Goal: Transaction & Acquisition: Purchase product/service

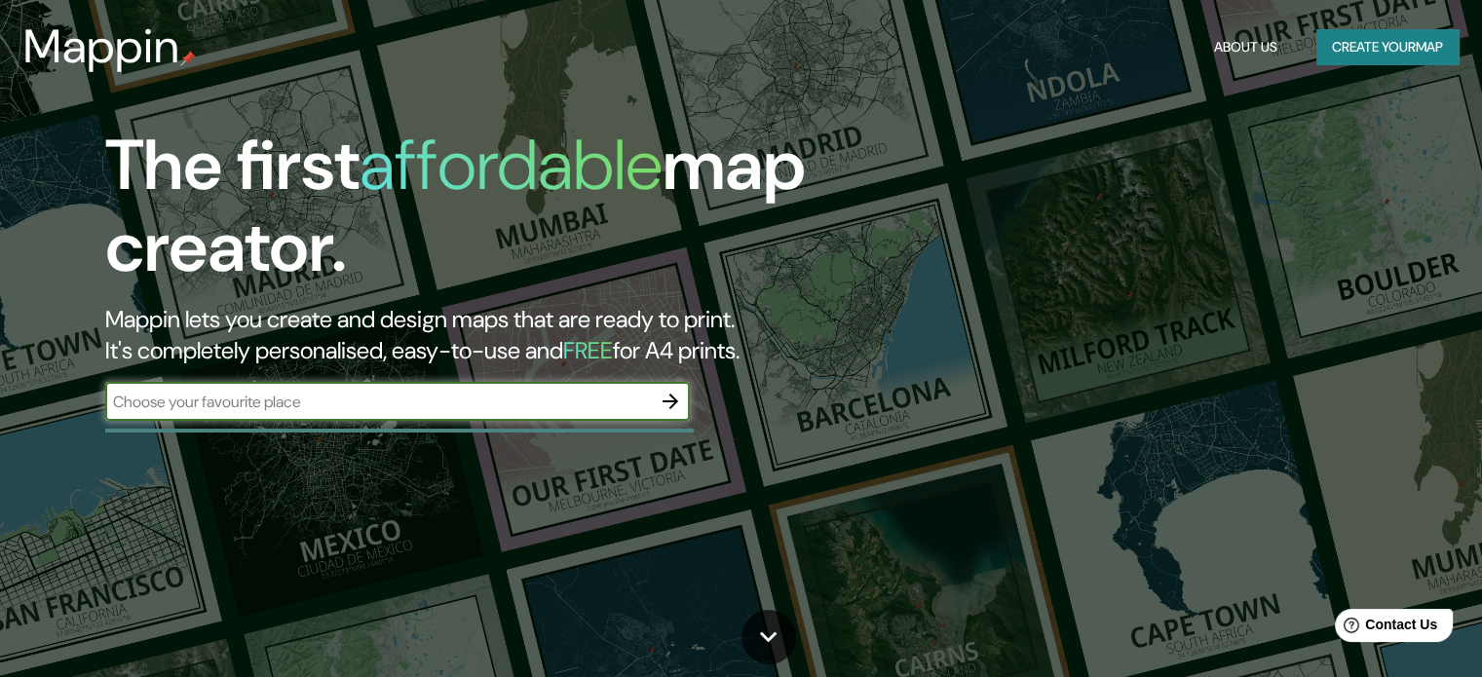
click at [616, 396] on input "text" at bounding box center [378, 402] width 546 height 22
type input "bogota"
click at [673, 401] on icon "button" at bounding box center [671, 402] width 16 height 16
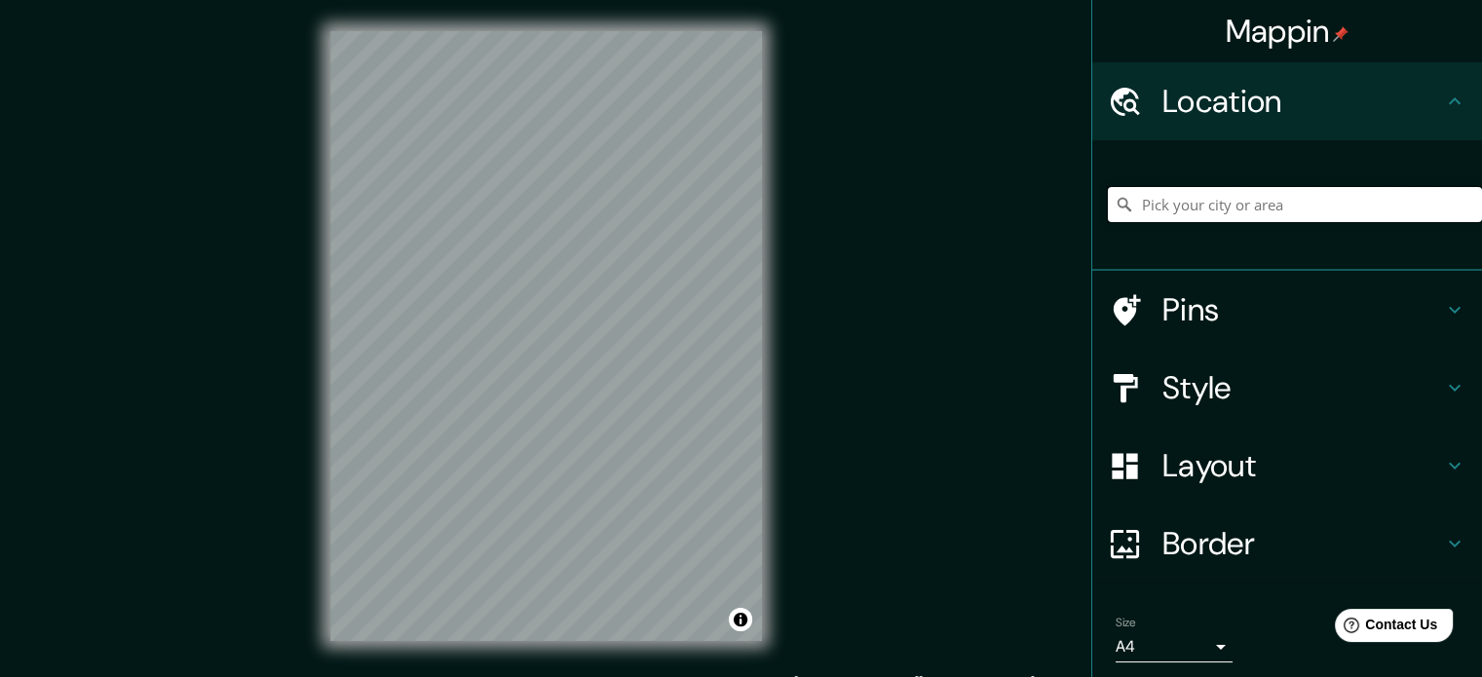
click at [1277, 207] on input "Pick your city or area" at bounding box center [1295, 204] width 374 height 35
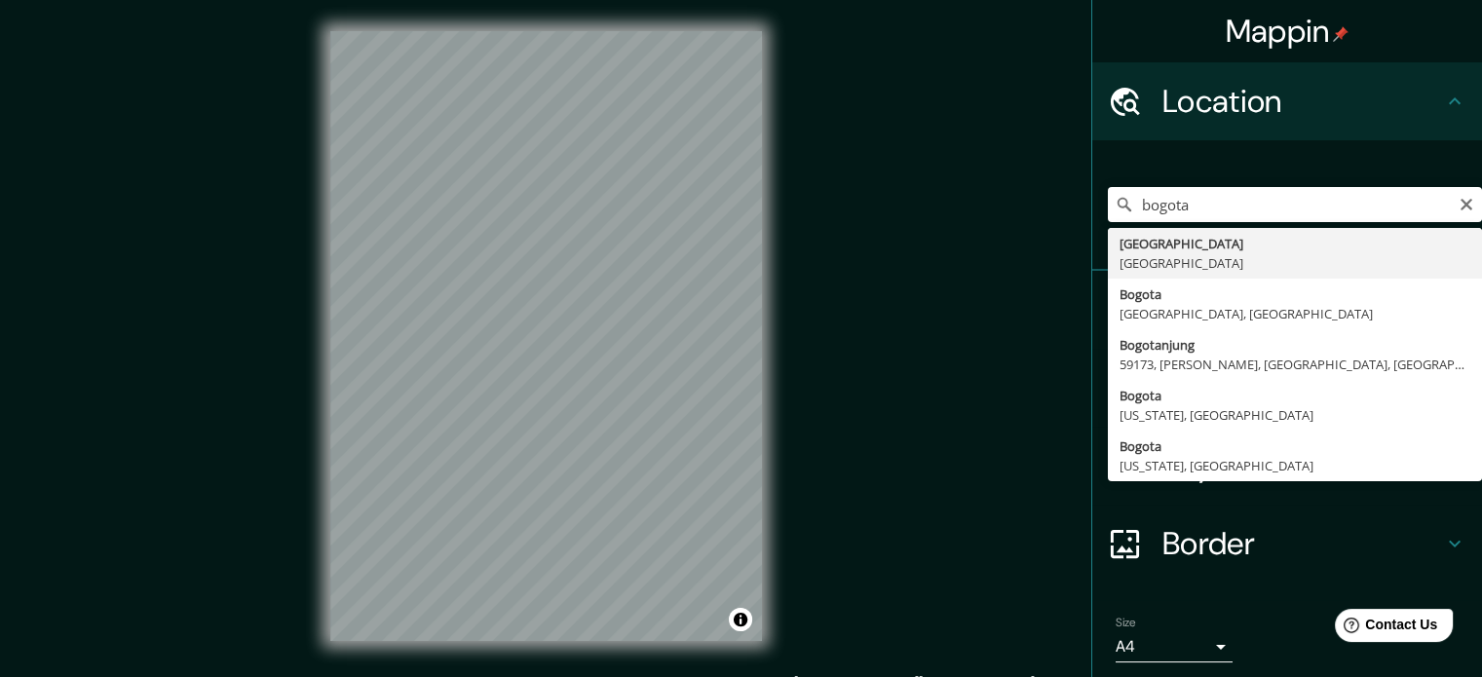
type input "[GEOGRAPHIC_DATA], [GEOGRAPHIC_DATA]"
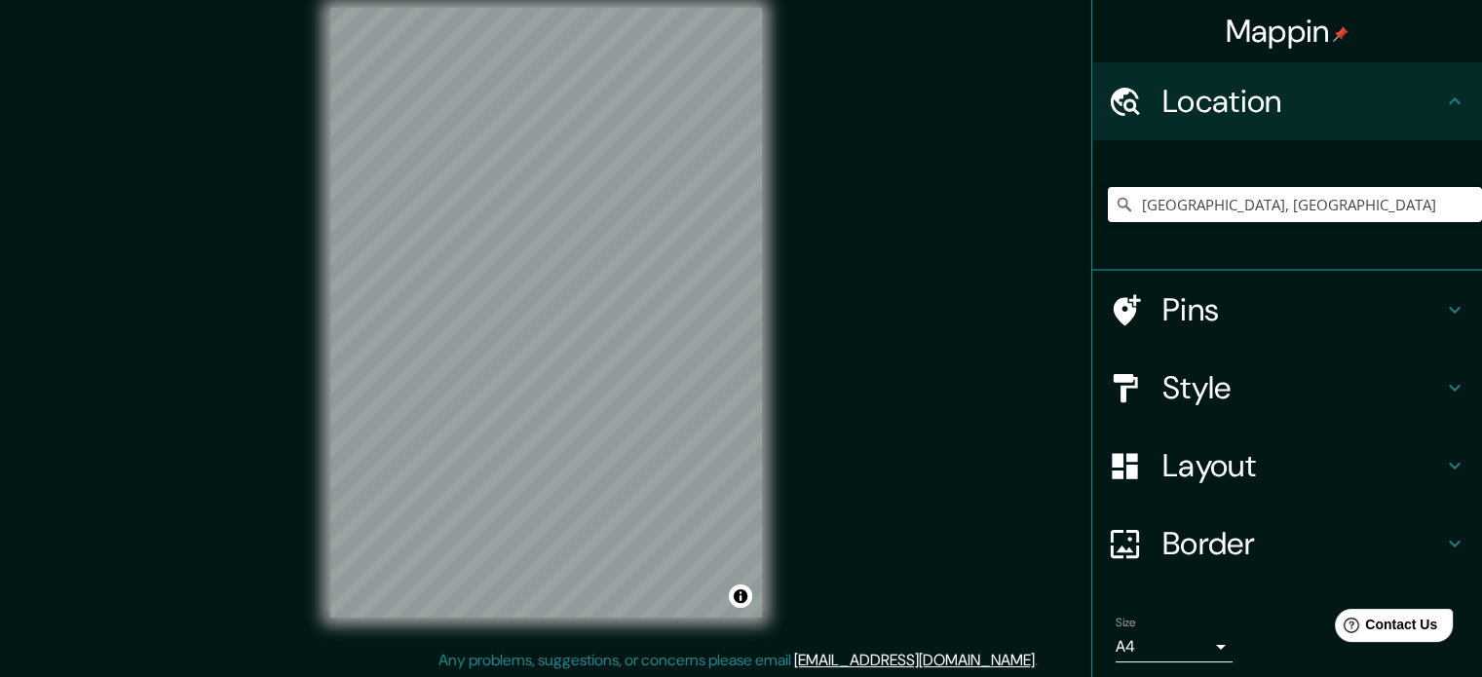
scroll to position [25, 0]
click at [1374, 382] on h4 "Style" at bounding box center [1303, 387] width 281 height 39
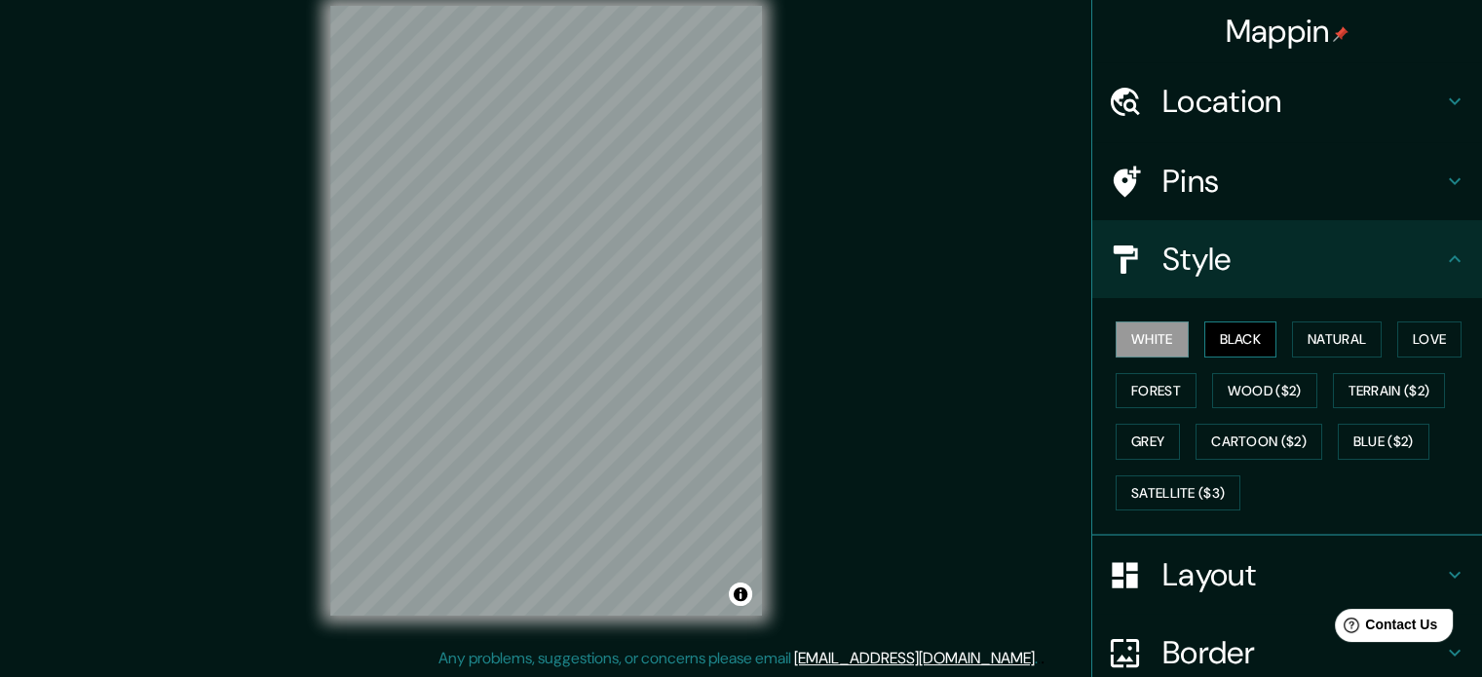
click at [1220, 332] on button "Black" at bounding box center [1240, 340] width 73 height 36
click at [1300, 334] on button "Natural" at bounding box center [1337, 340] width 90 height 36
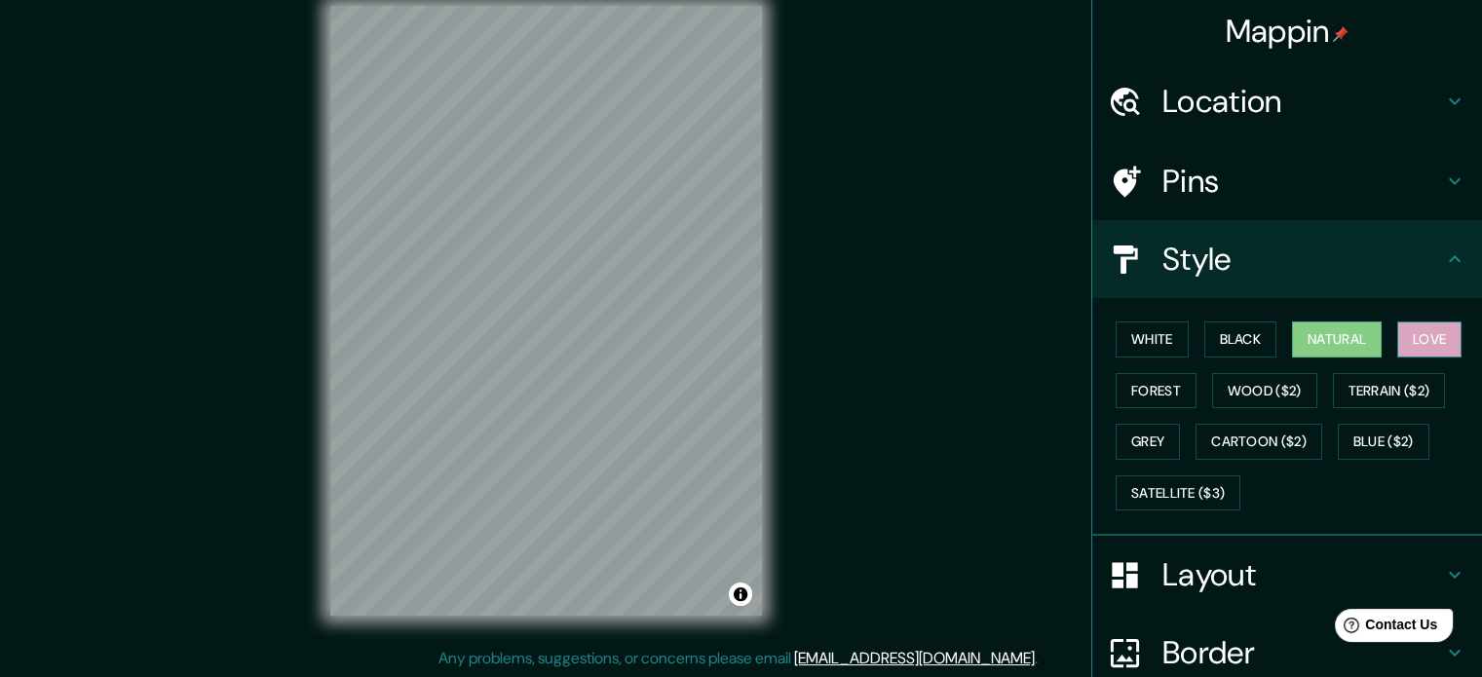
click at [1403, 332] on button "Love" at bounding box center [1429, 340] width 64 height 36
click at [1124, 381] on button "Forest" at bounding box center [1156, 391] width 81 height 36
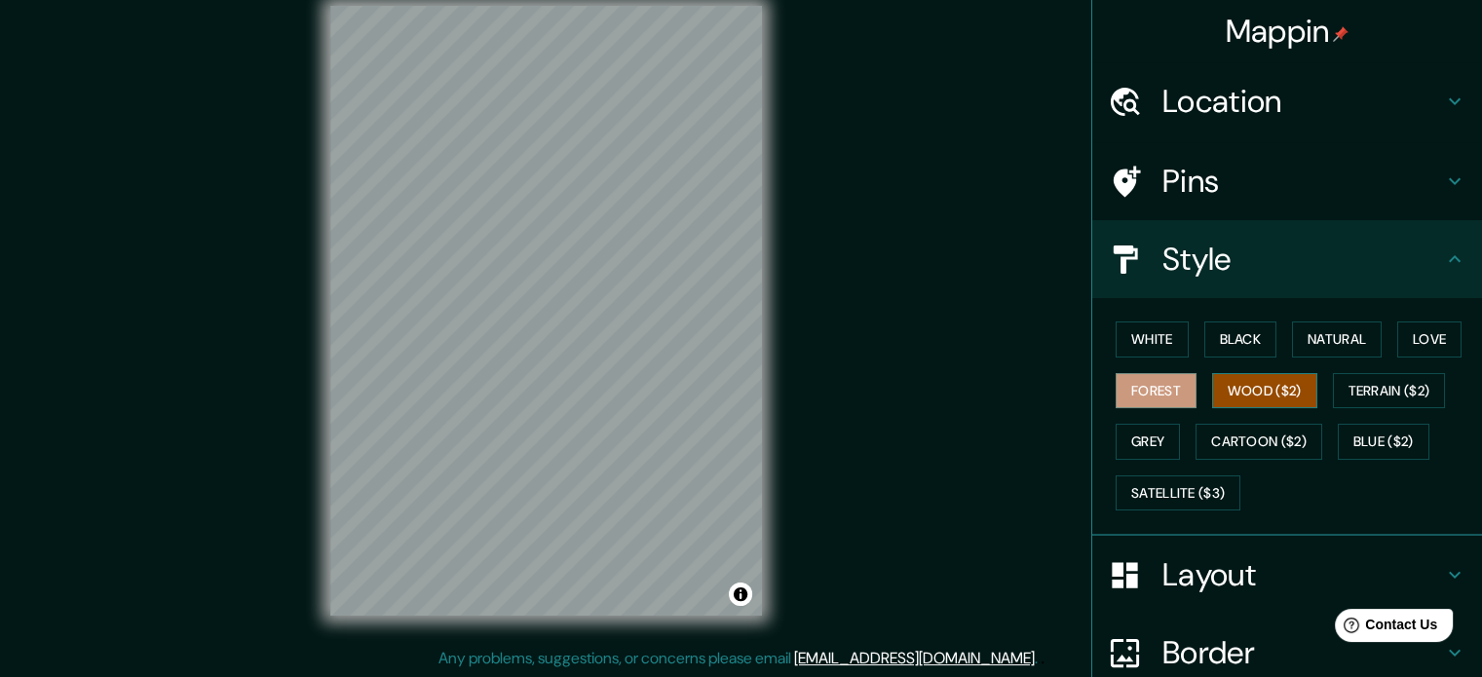
click at [1247, 380] on button "Wood ($2)" at bounding box center [1264, 391] width 105 height 36
click at [1142, 443] on button "Grey" at bounding box center [1148, 442] width 64 height 36
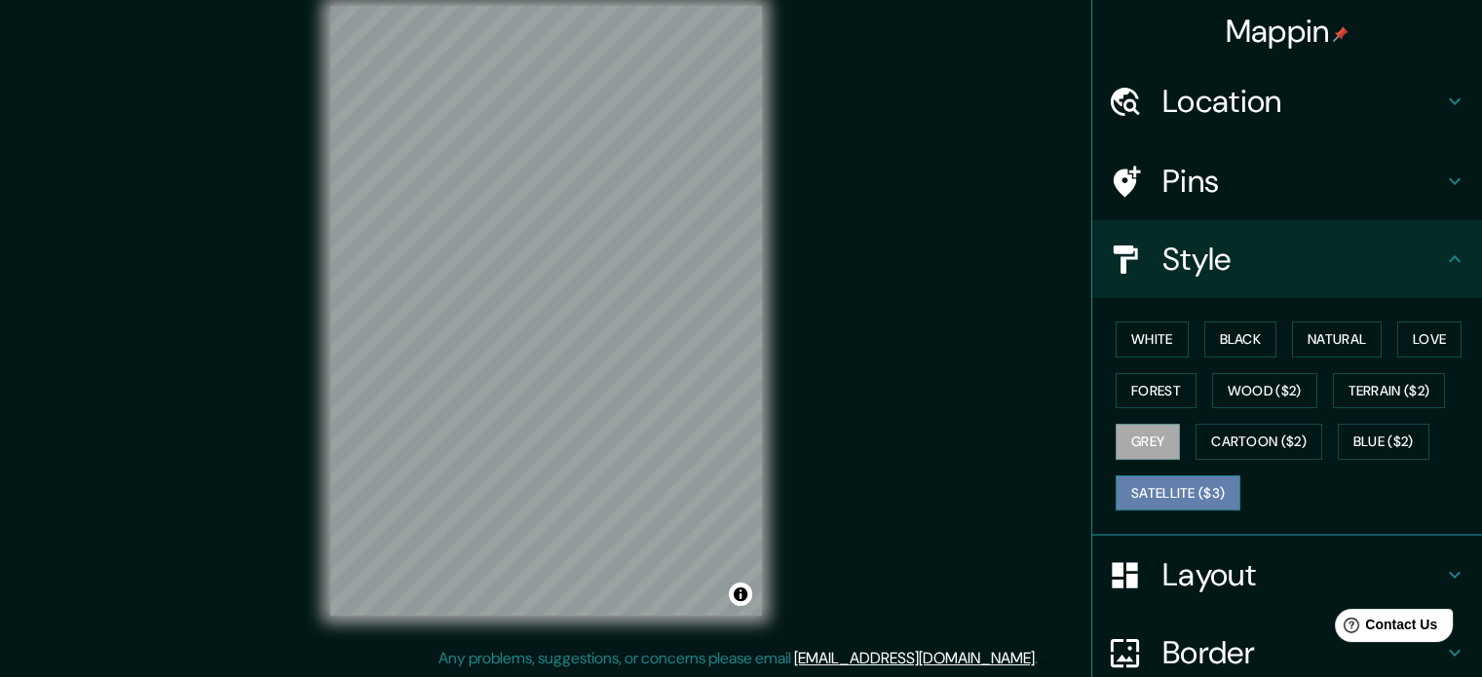
click at [1151, 483] on button "Satellite ($3)" at bounding box center [1178, 494] width 125 height 36
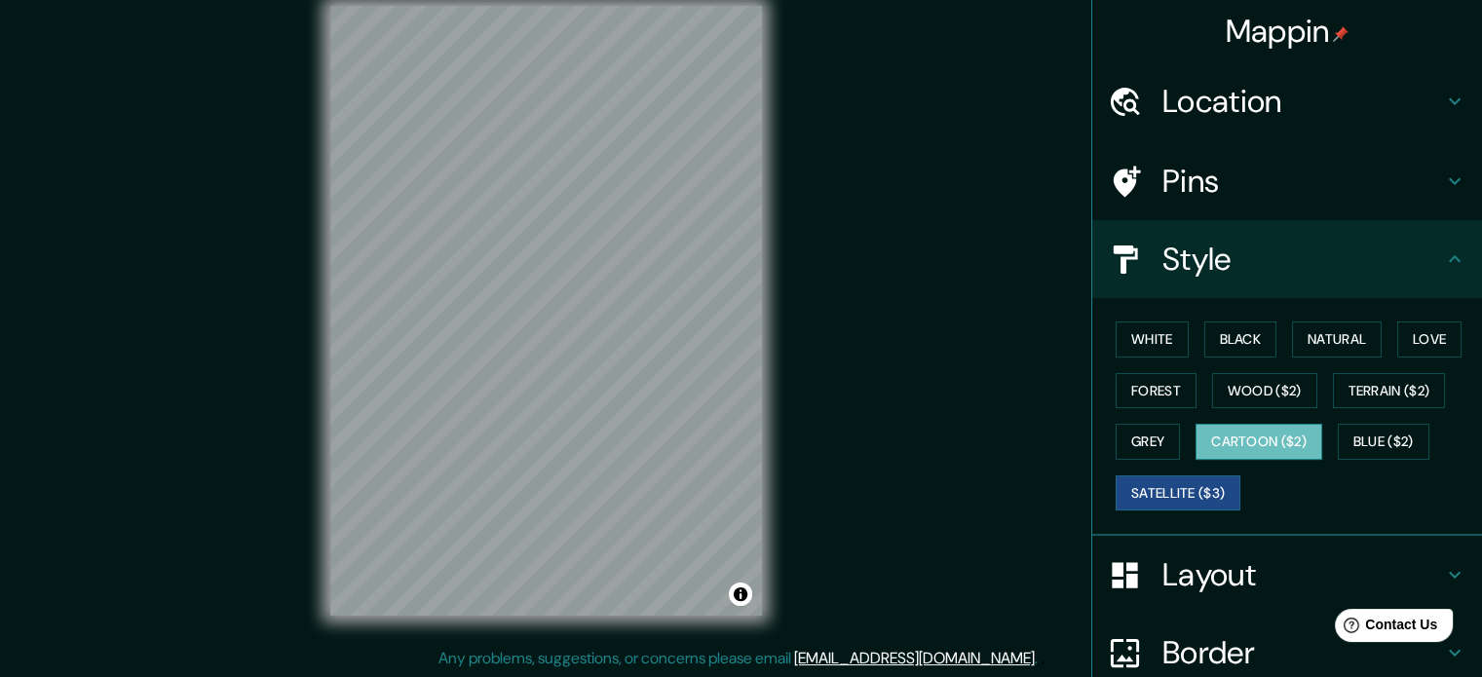
click at [1266, 457] on button "Cartoon ($2)" at bounding box center [1259, 442] width 127 height 36
click at [1386, 437] on button "Blue ($2)" at bounding box center [1384, 442] width 92 height 36
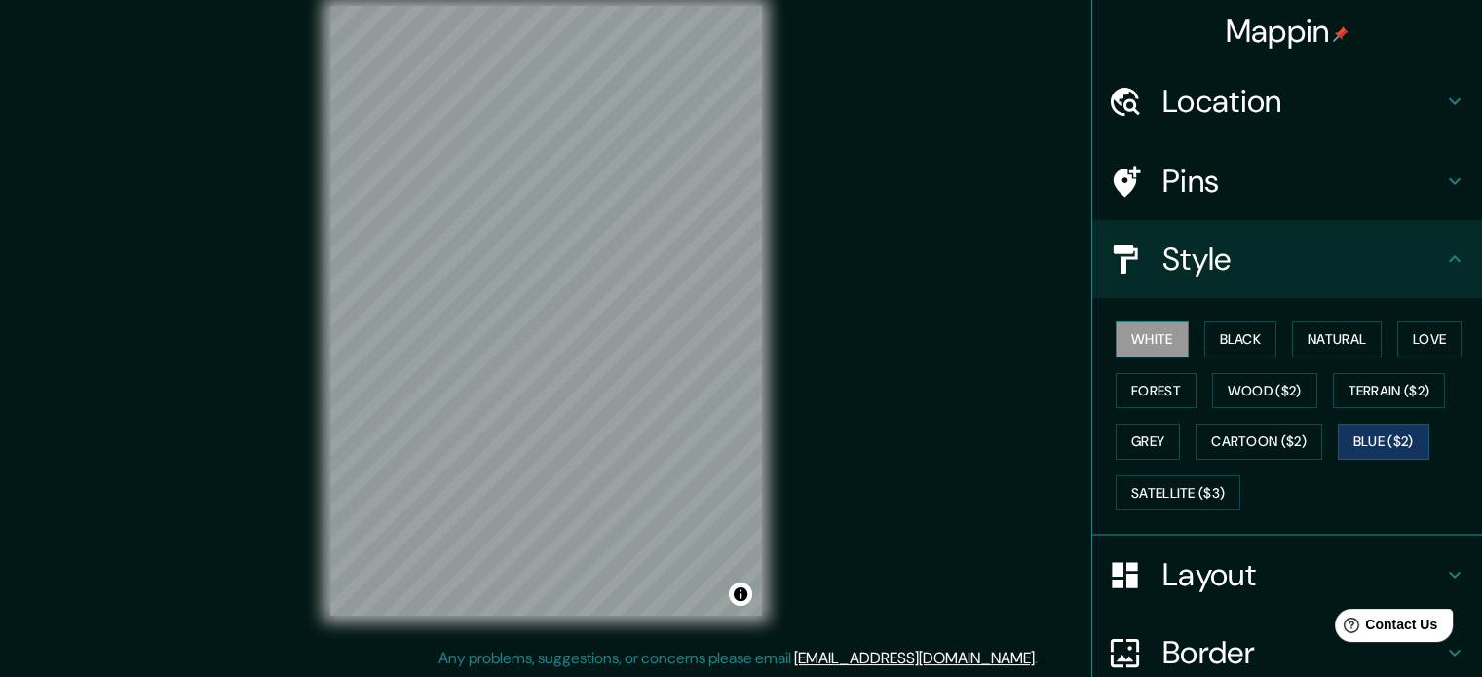
click at [1150, 346] on button "White" at bounding box center [1152, 340] width 73 height 36
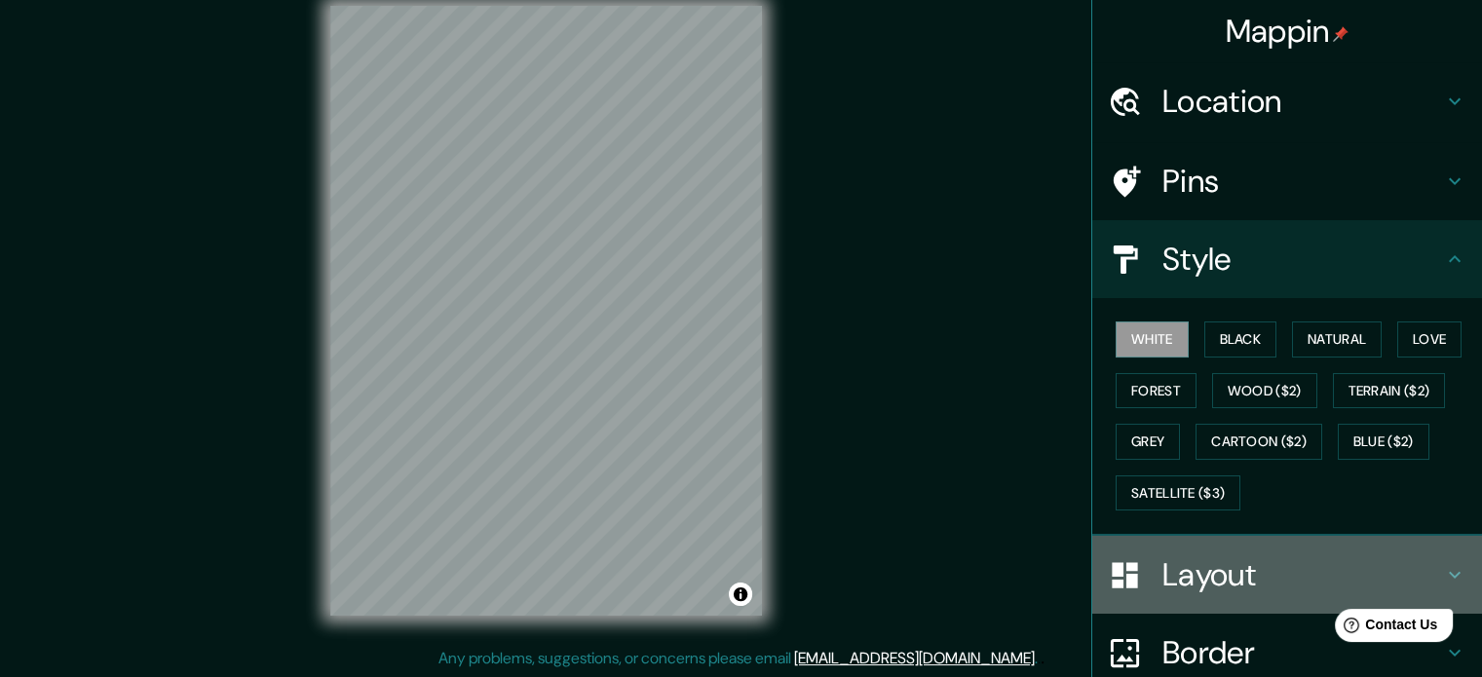
click at [1273, 565] on h4 "Layout" at bounding box center [1303, 574] width 281 height 39
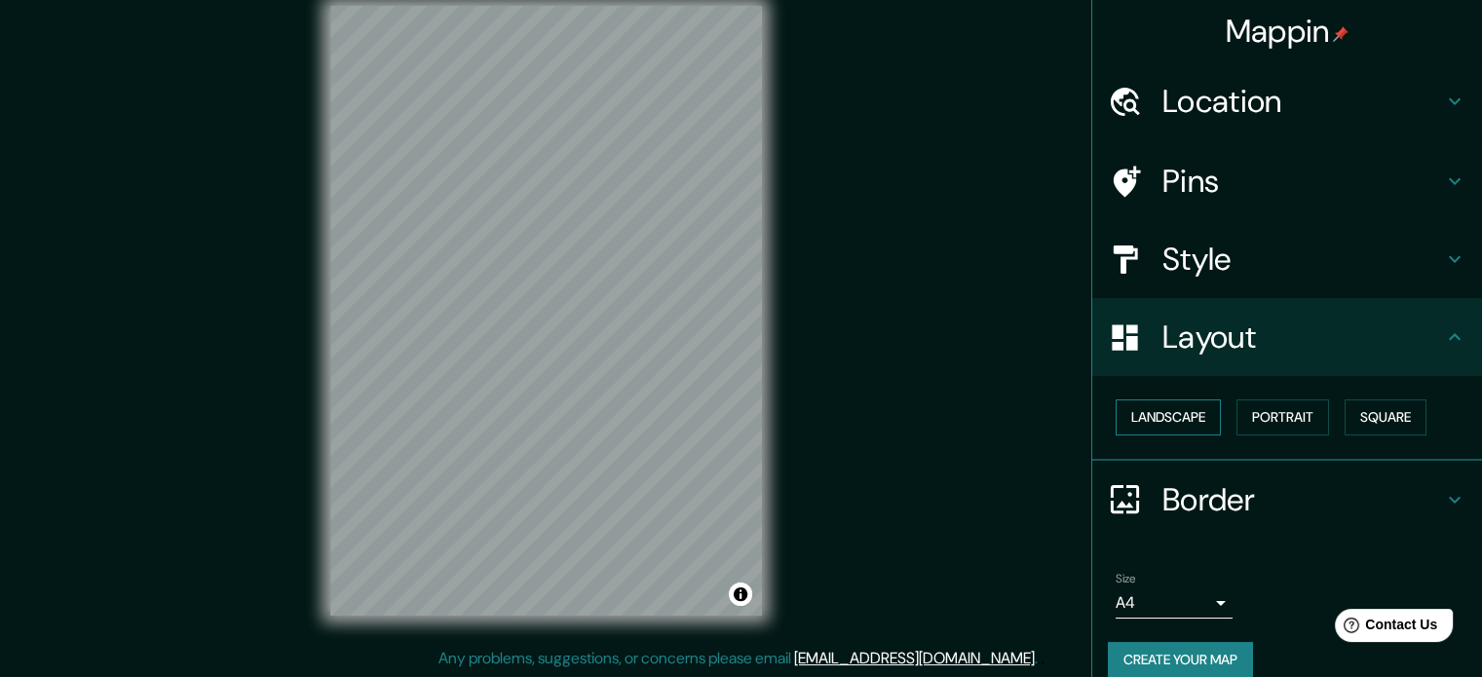
click at [1165, 412] on button "Landscape" at bounding box center [1168, 418] width 105 height 36
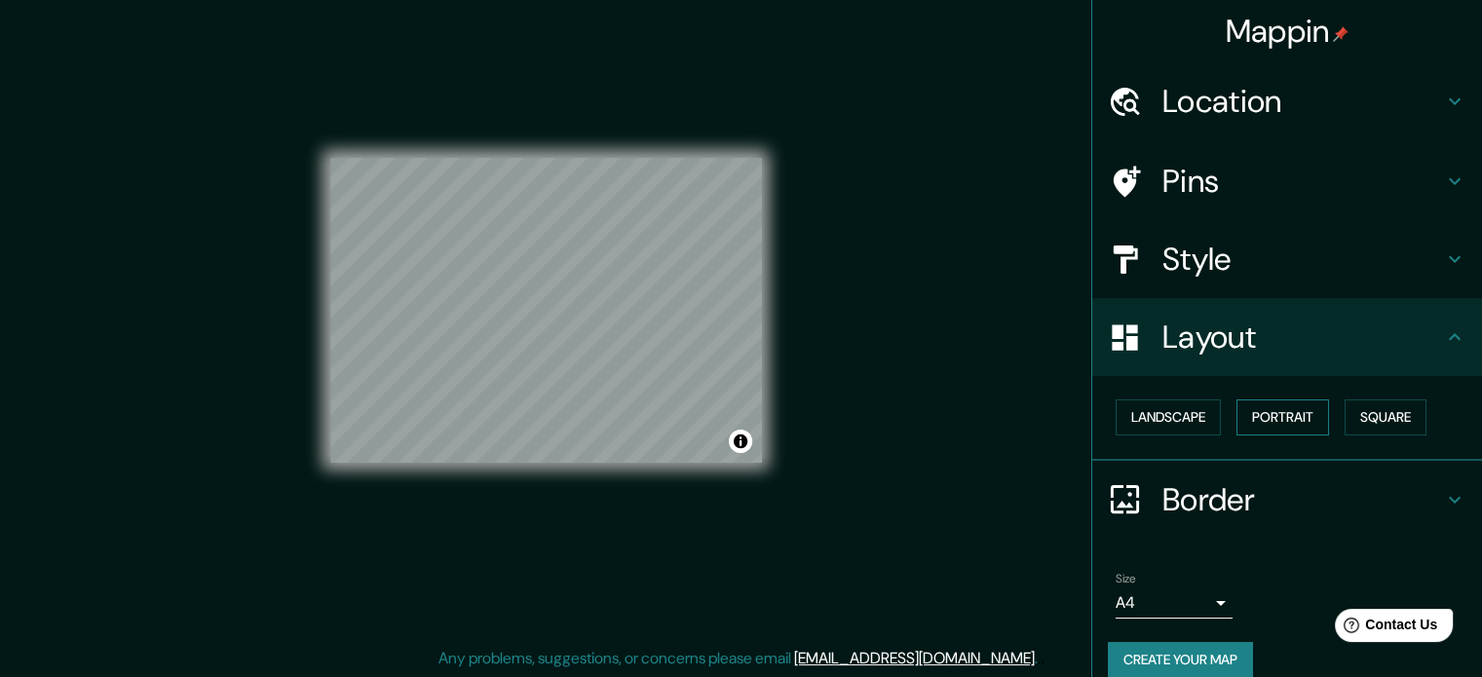
click at [1273, 417] on button "Portrait" at bounding box center [1283, 418] width 93 height 36
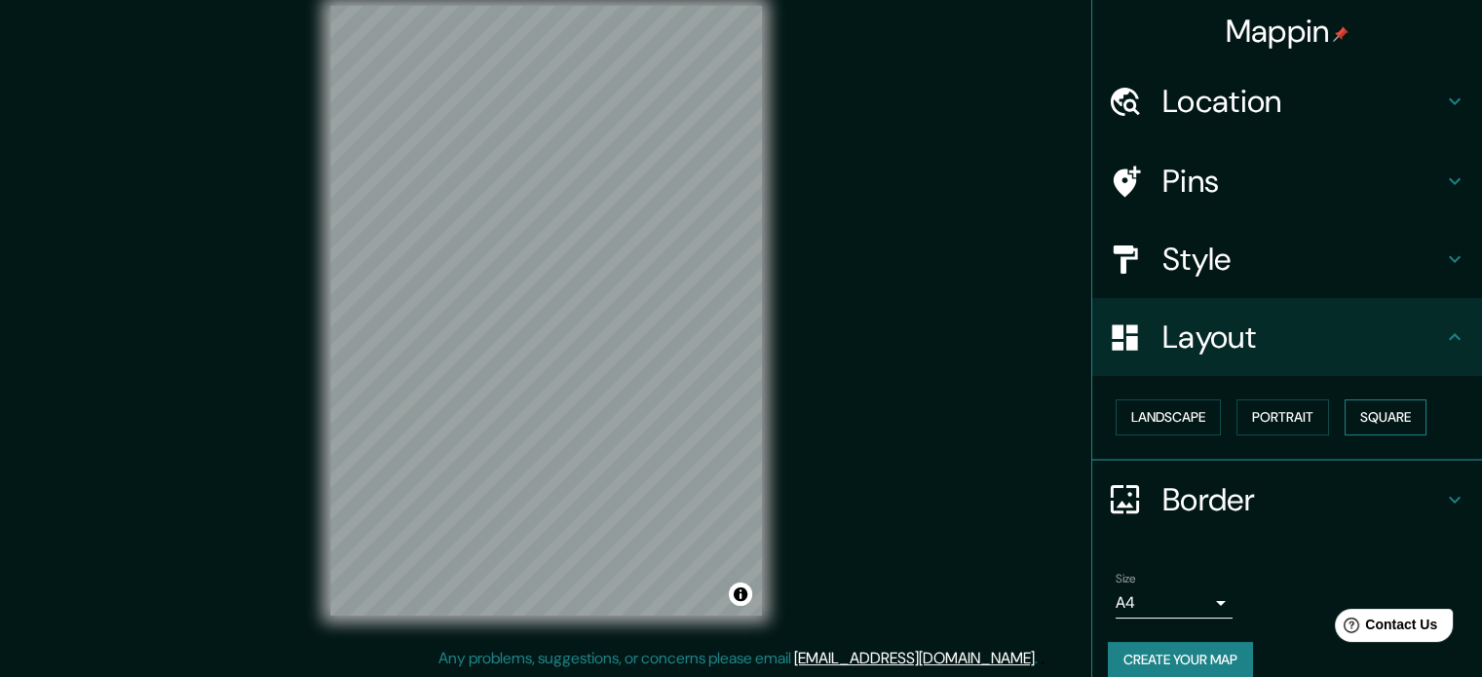
click at [1372, 414] on button "Square" at bounding box center [1386, 418] width 82 height 36
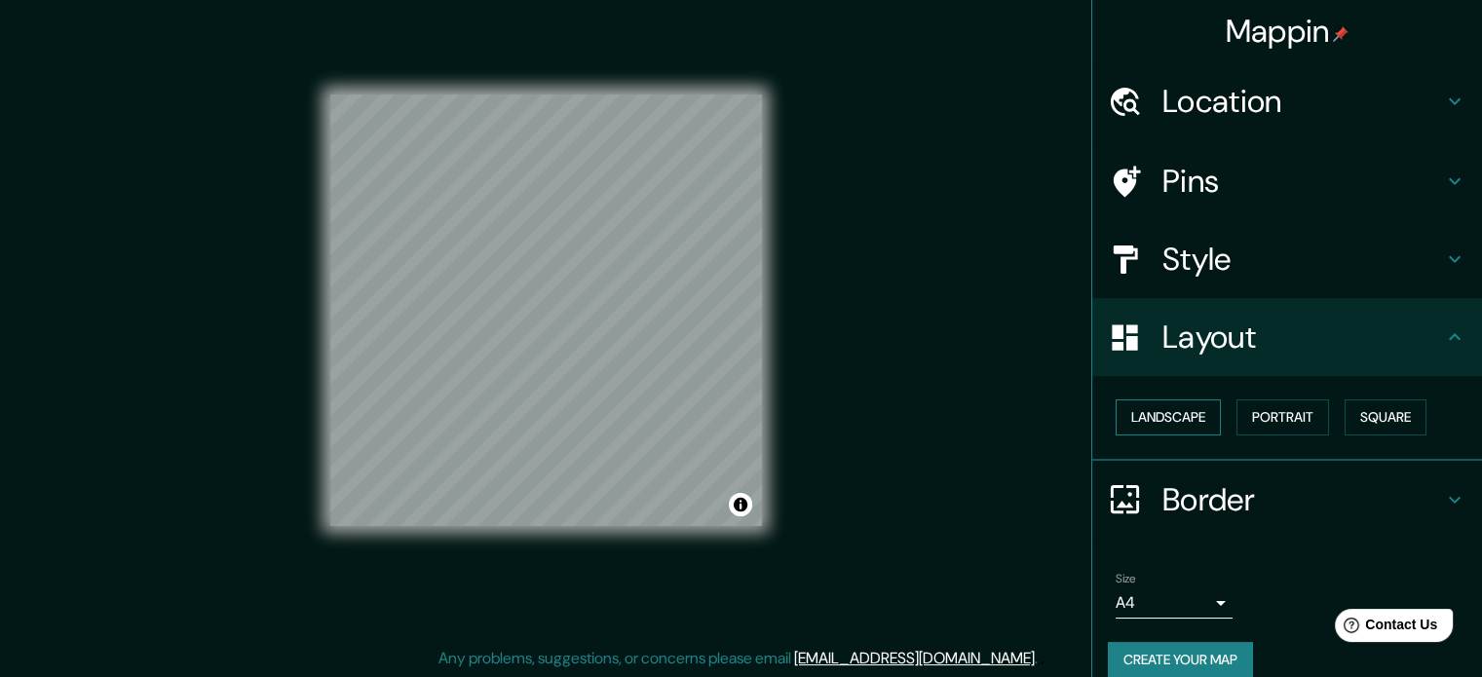
click at [1172, 420] on button "Landscape" at bounding box center [1168, 418] width 105 height 36
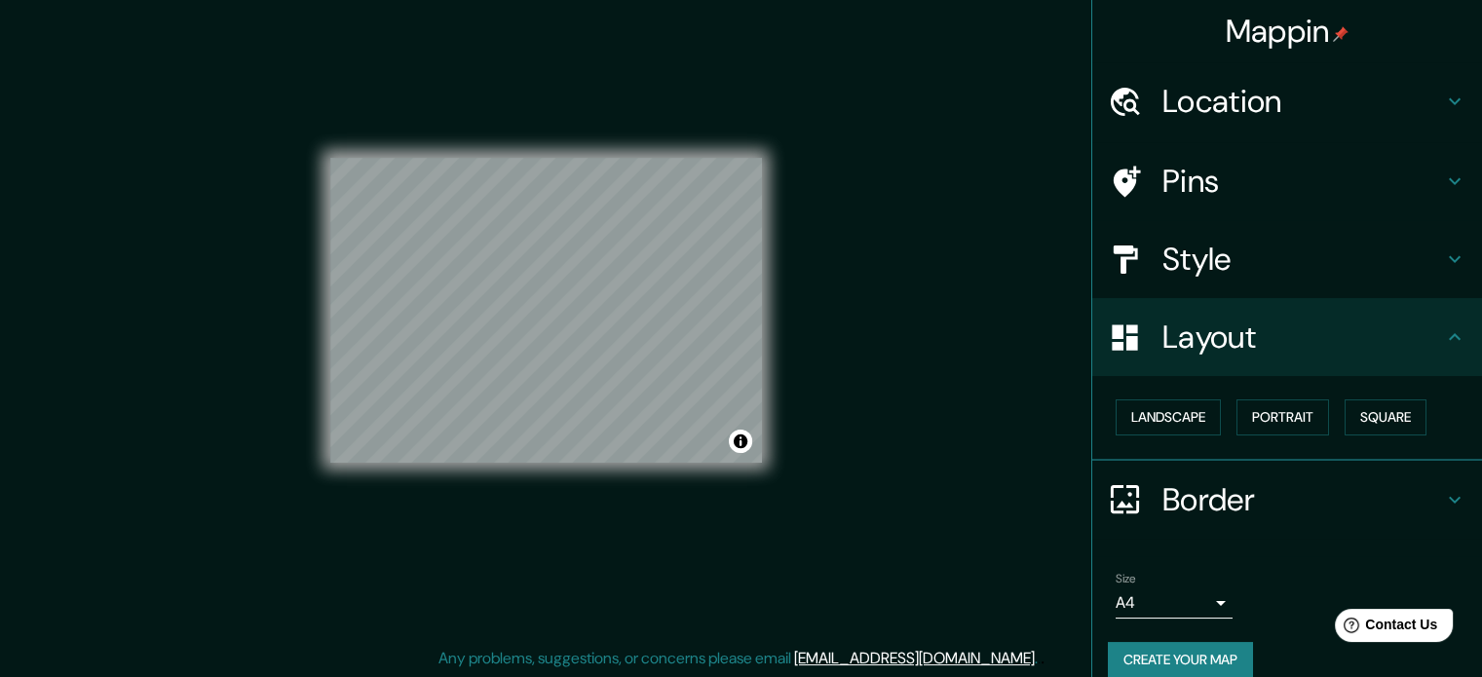
click at [1255, 247] on h4 "Style" at bounding box center [1303, 259] width 281 height 39
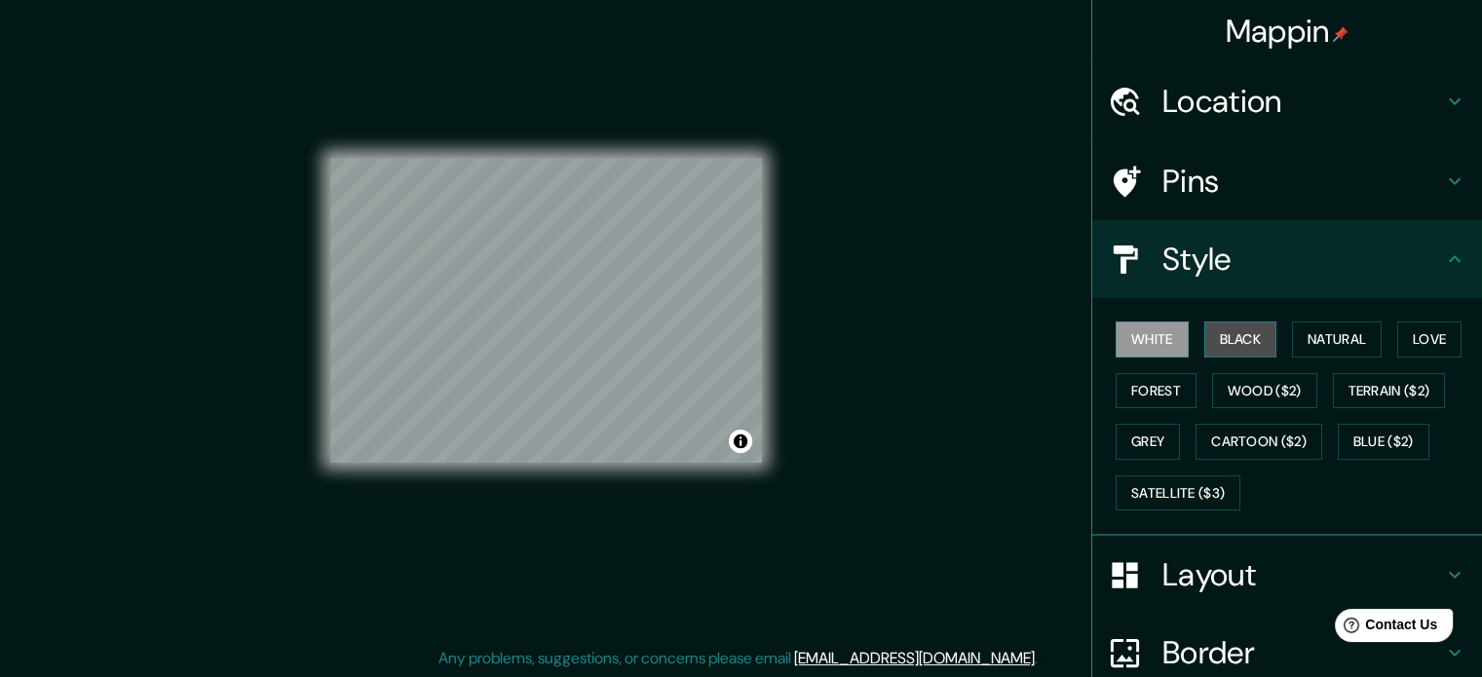
click at [1220, 333] on button "Black" at bounding box center [1240, 340] width 73 height 36
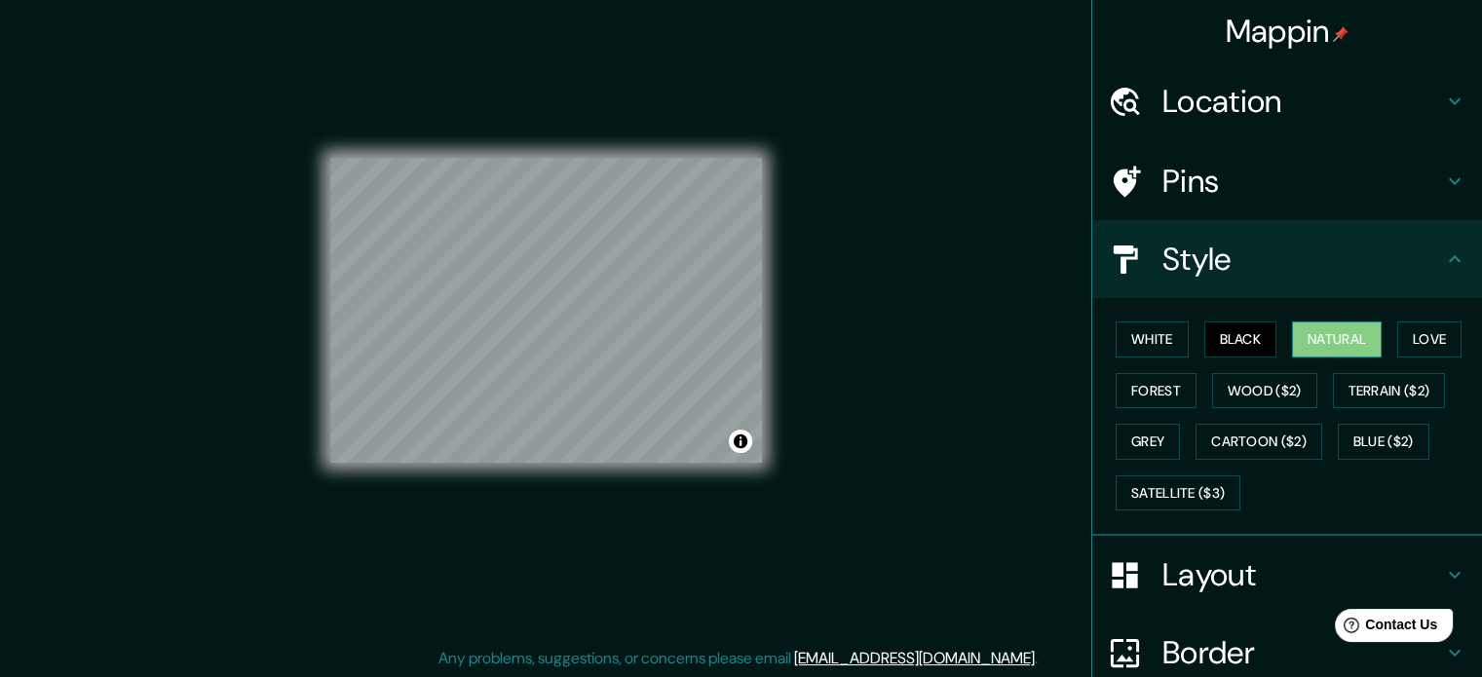
click at [1293, 334] on button "Natural" at bounding box center [1337, 340] width 90 height 36
click at [1412, 333] on button "Love" at bounding box center [1429, 340] width 64 height 36
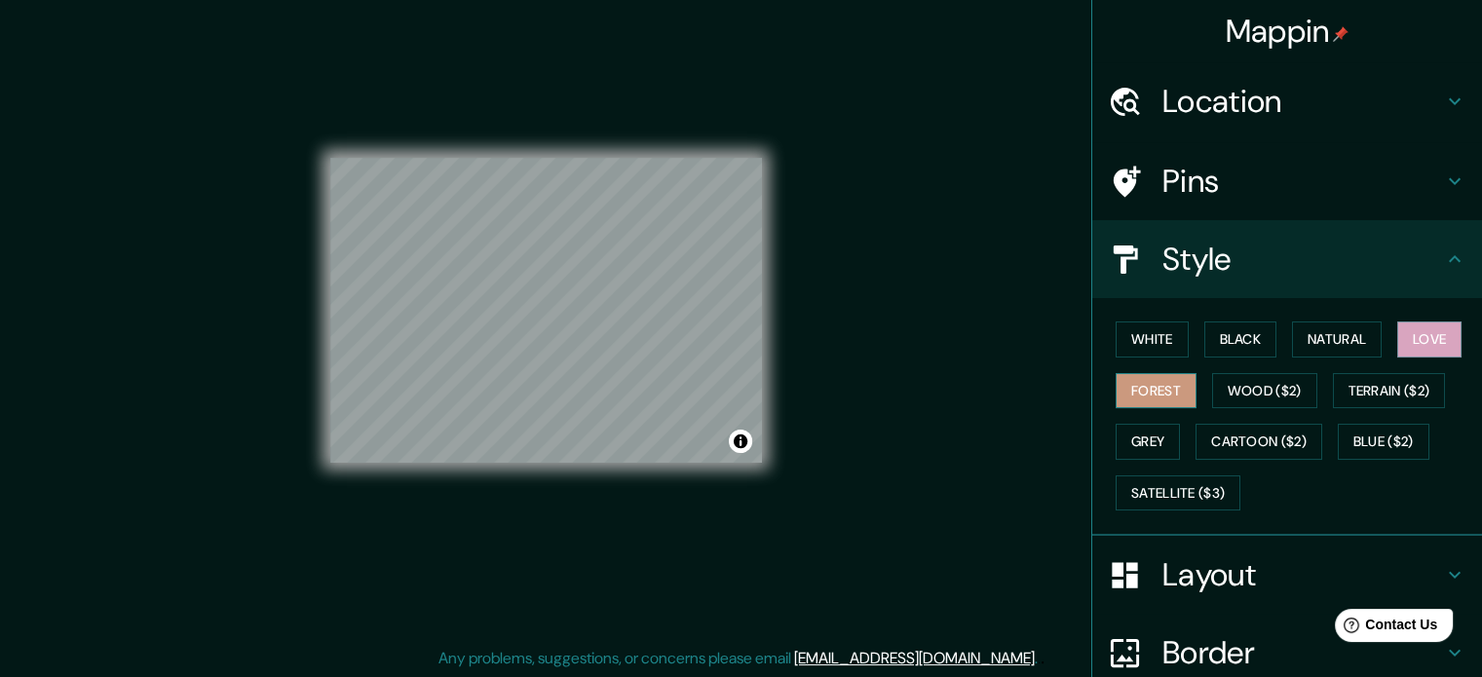
click at [1138, 380] on button "Forest" at bounding box center [1156, 391] width 81 height 36
click at [1221, 579] on h4 "Layout" at bounding box center [1303, 574] width 281 height 39
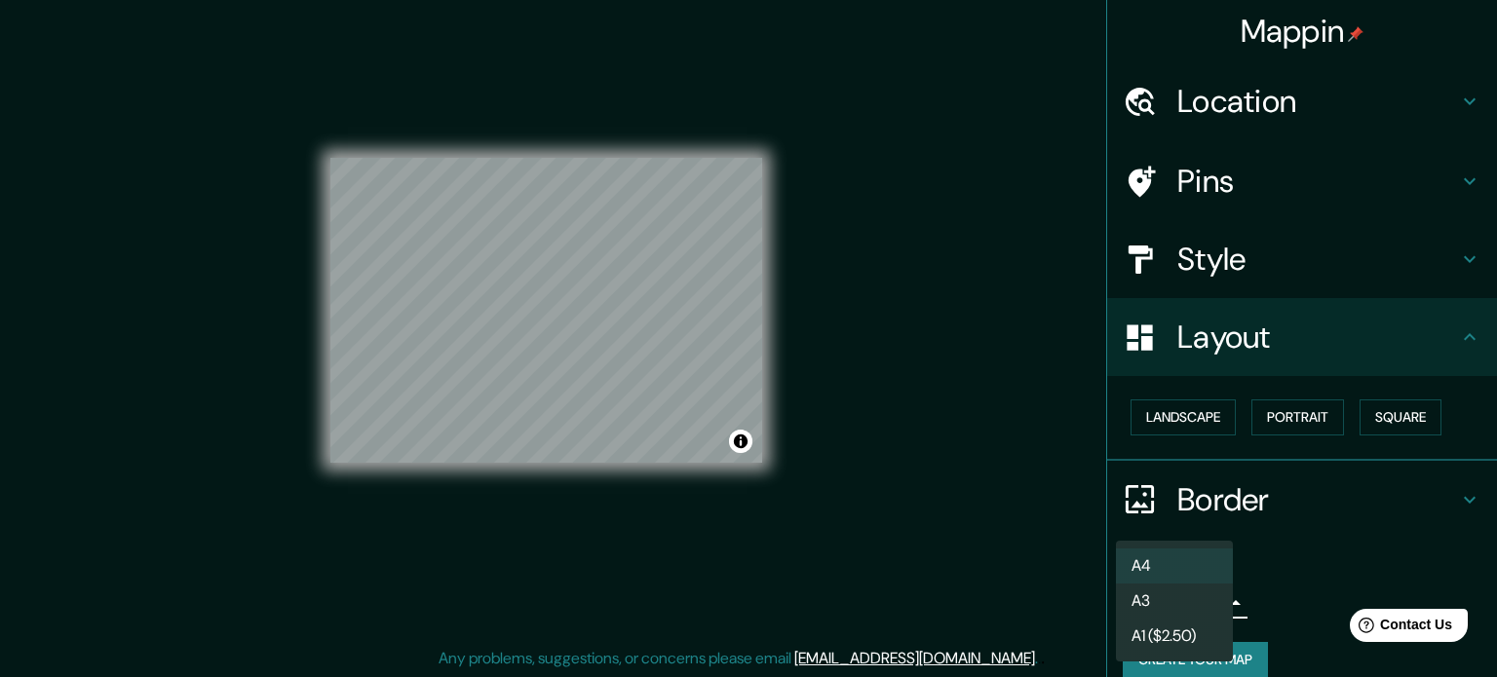
click at [1206, 605] on body "Mappin Location [GEOGRAPHIC_DATA], [GEOGRAPHIC_DATA] Pins Style Layout Landscap…" at bounding box center [748, 313] width 1497 height 677
click at [1181, 601] on li "A3" at bounding box center [1174, 601] width 117 height 35
type input "a4"
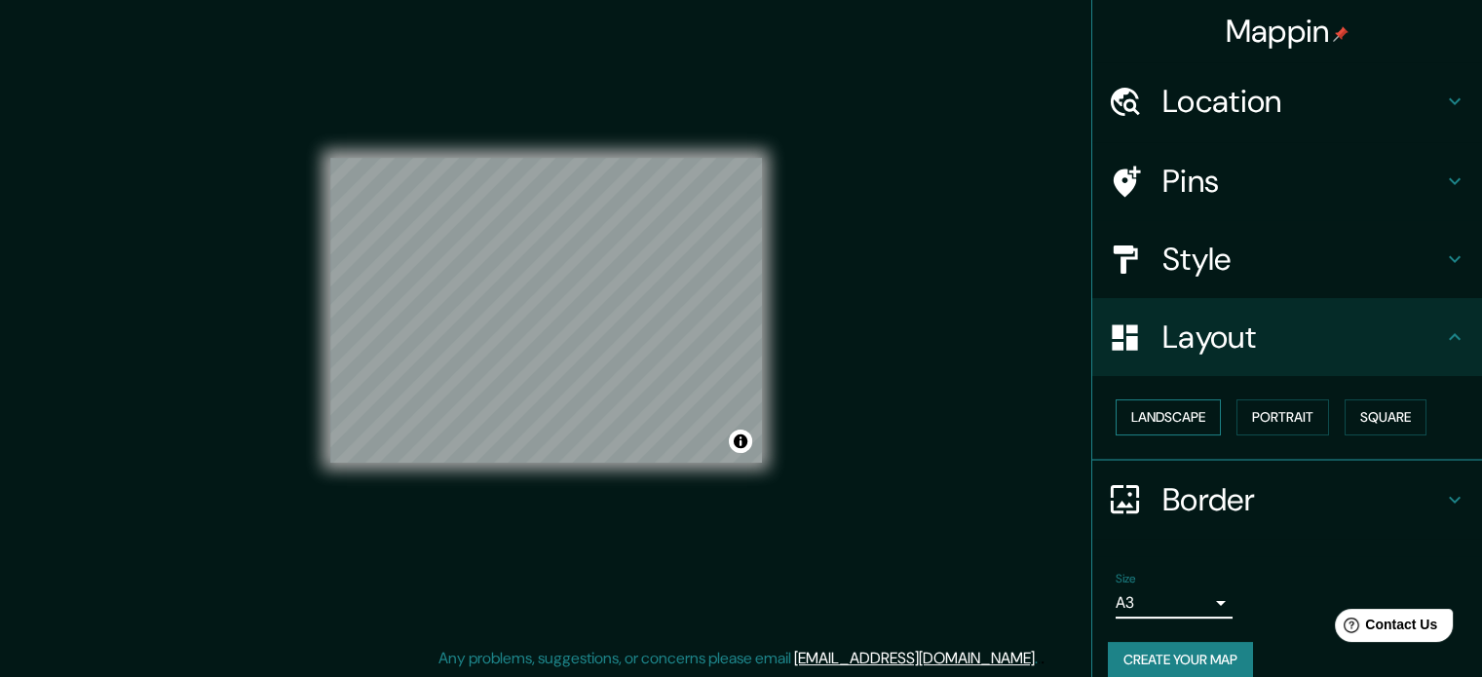
click at [1170, 407] on button "Landscape" at bounding box center [1168, 418] width 105 height 36
click at [1262, 418] on button "Portrait" at bounding box center [1283, 418] width 93 height 36
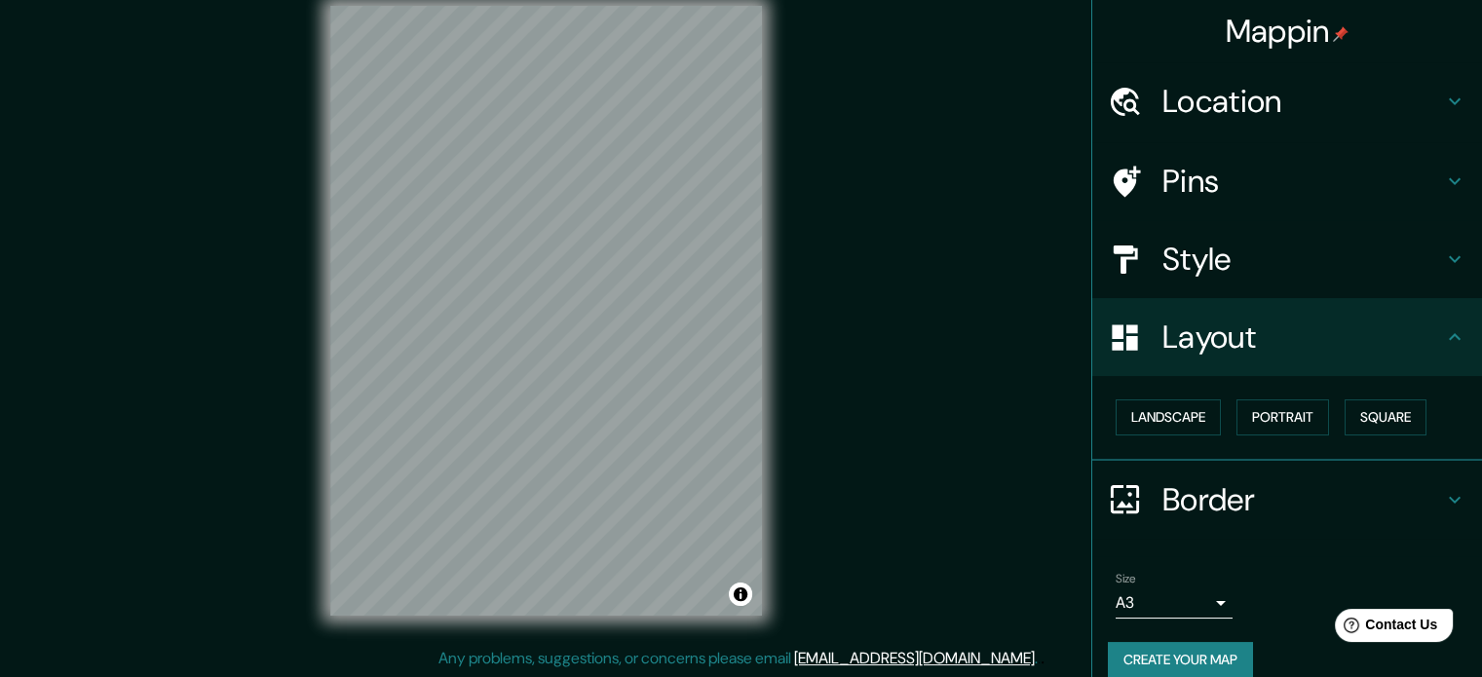
click at [1261, 248] on h4 "Style" at bounding box center [1303, 259] width 281 height 39
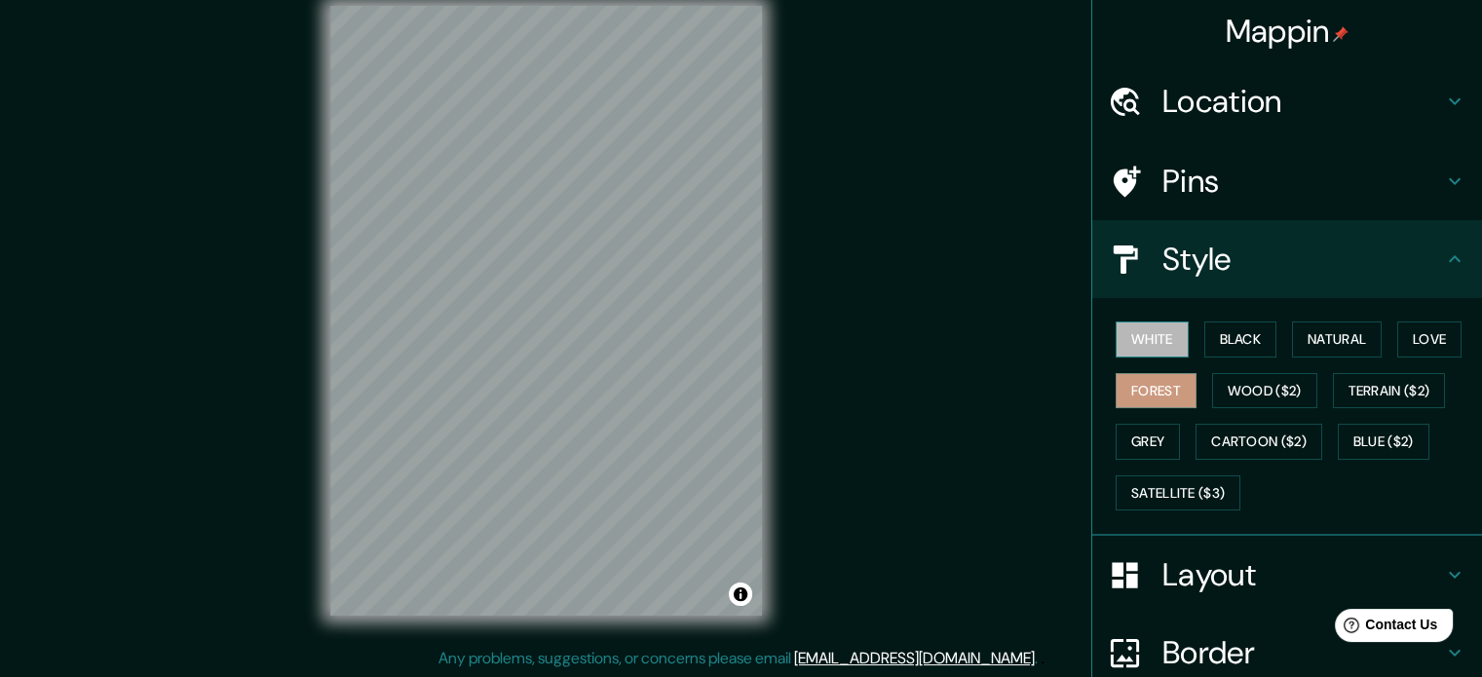
click at [1128, 330] on button "White" at bounding box center [1152, 340] width 73 height 36
click at [1224, 334] on button "Black" at bounding box center [1240, 340] width 73 height 36
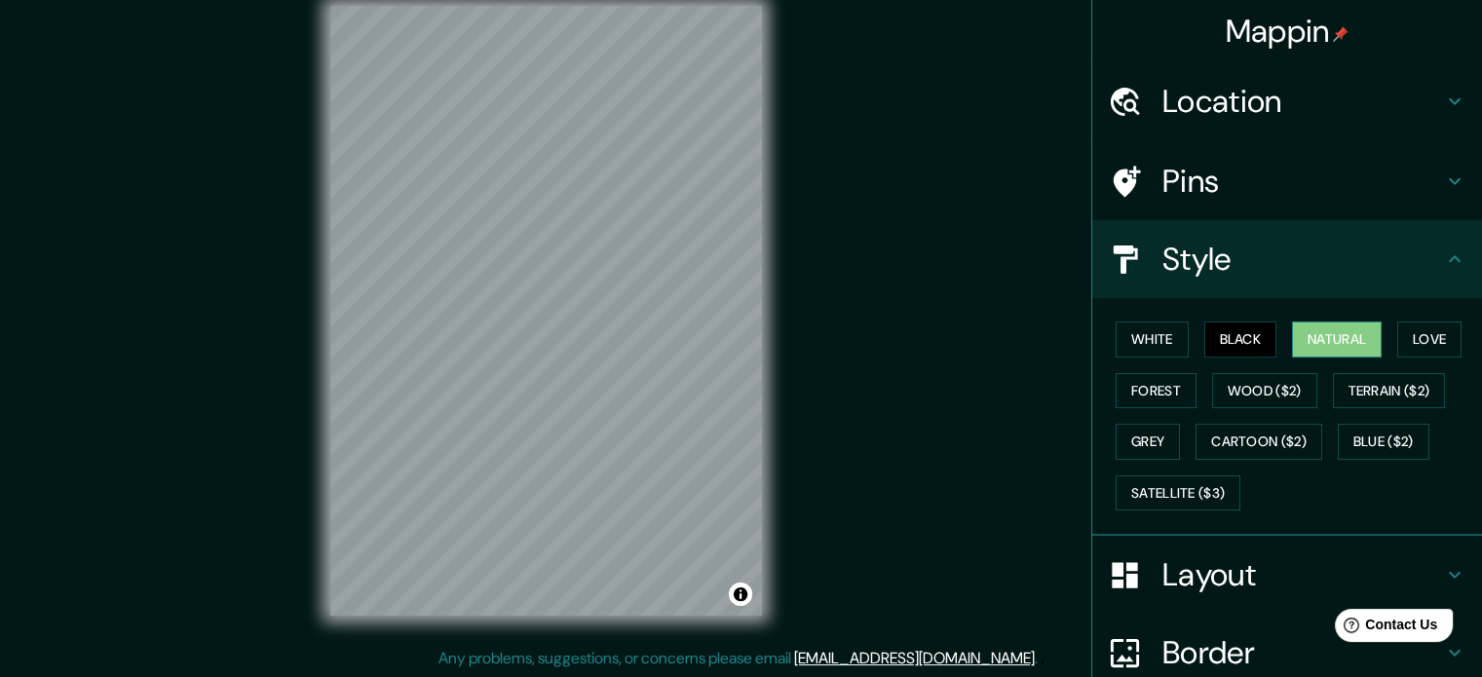
click at [1292, 338] on button "Natural" at bounding box center [1337, 340] width 90 height 36
click at [1411, 334] on button "Love" at bounding box center [1429, 340] width 64 height 36
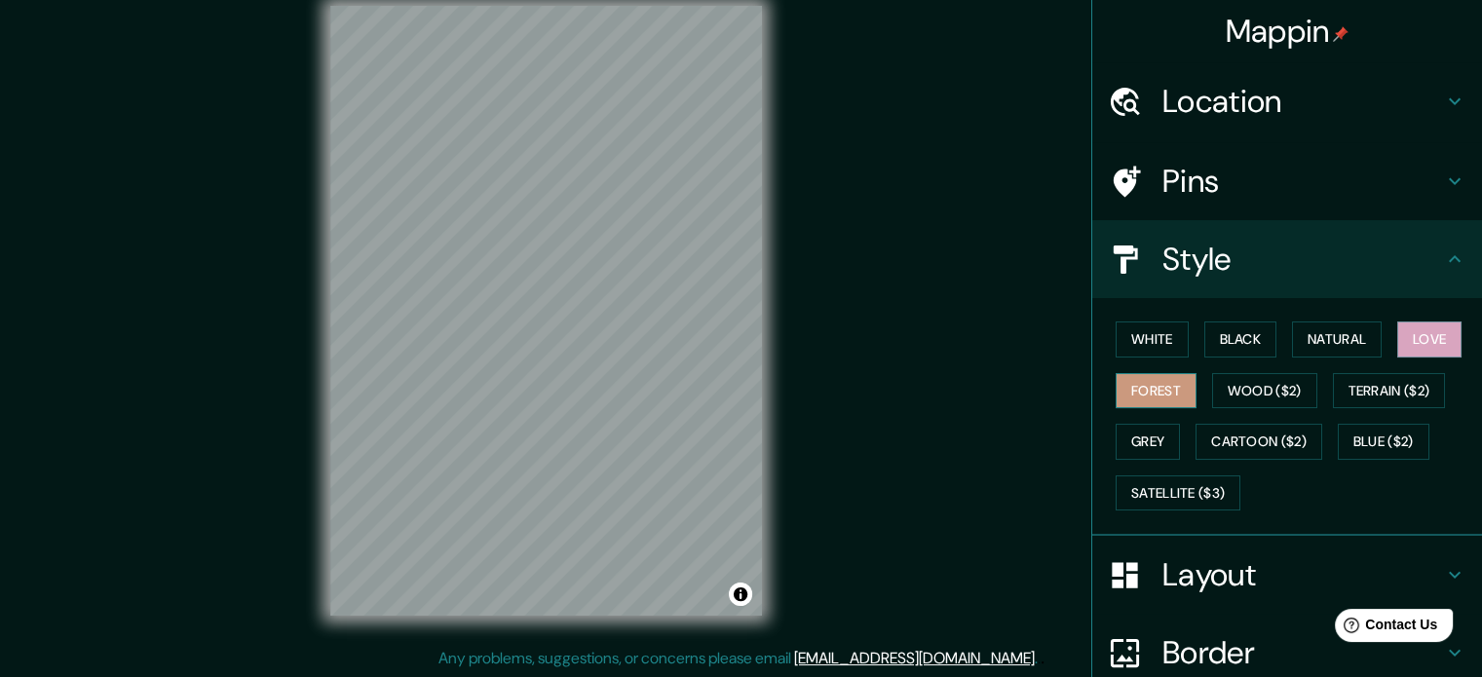
click at [1138, 385] on button "Forest" at bounding box center [1156, 391] width 81 height 36
click at [1127, 438] on button "Grey" at bounding box center [1148, 442] width 64 height 36
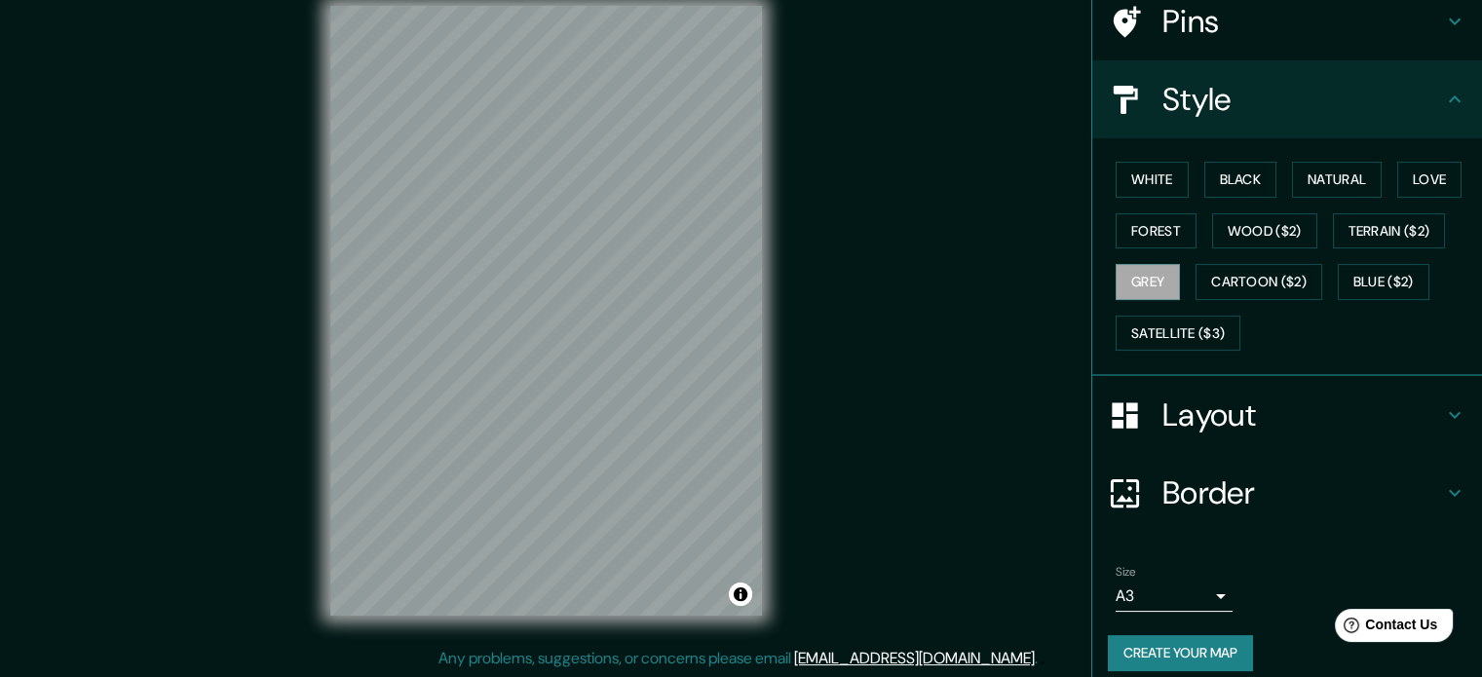
scroll to position [173, 0]
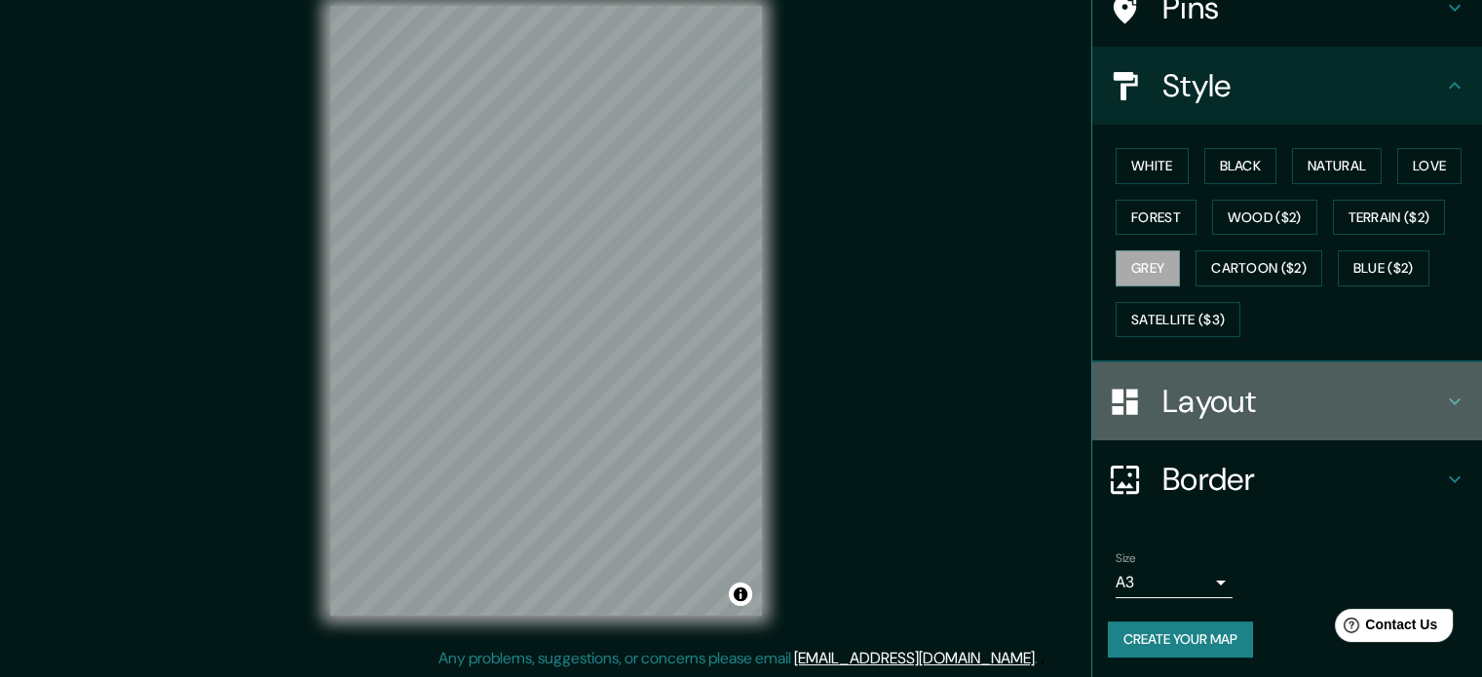
click at [1346, 411] on h4 "Layout" at bounding box center [1303, 401] width 281 height 39
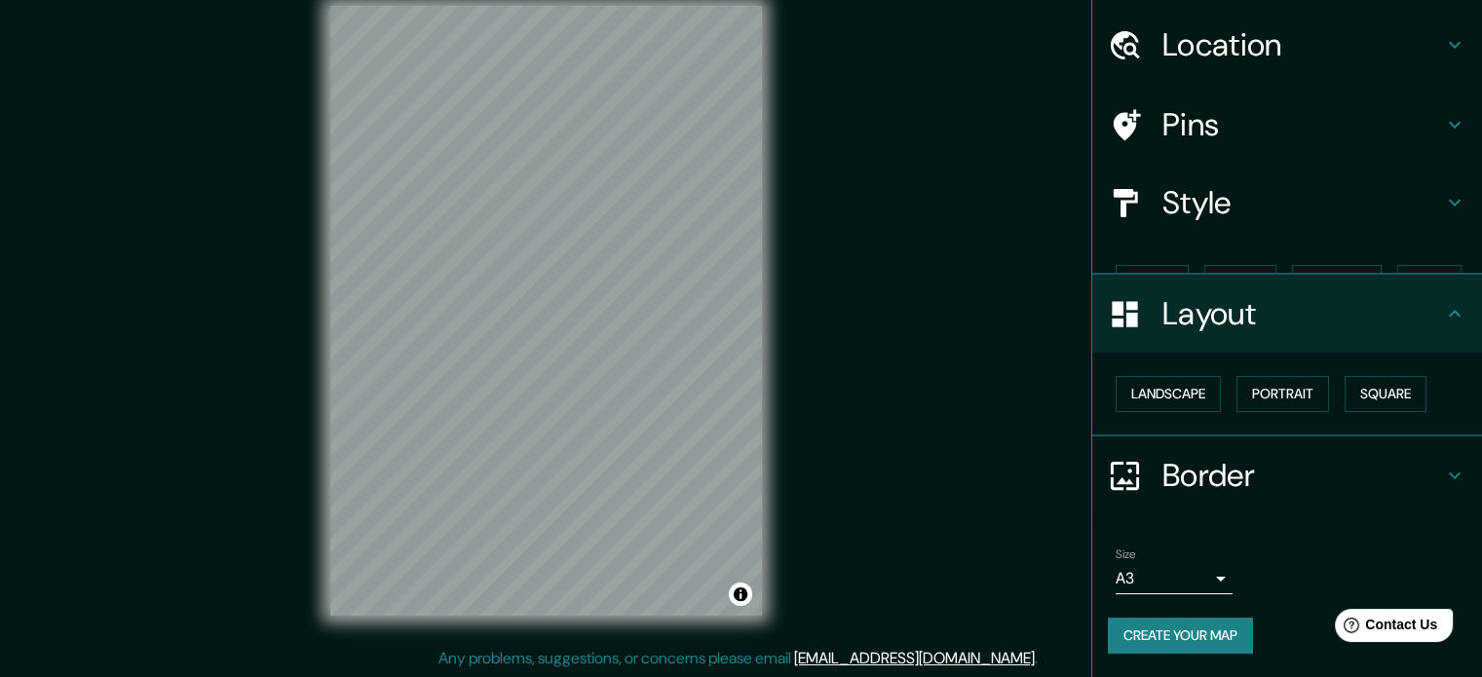
scroll to position [21, 0]
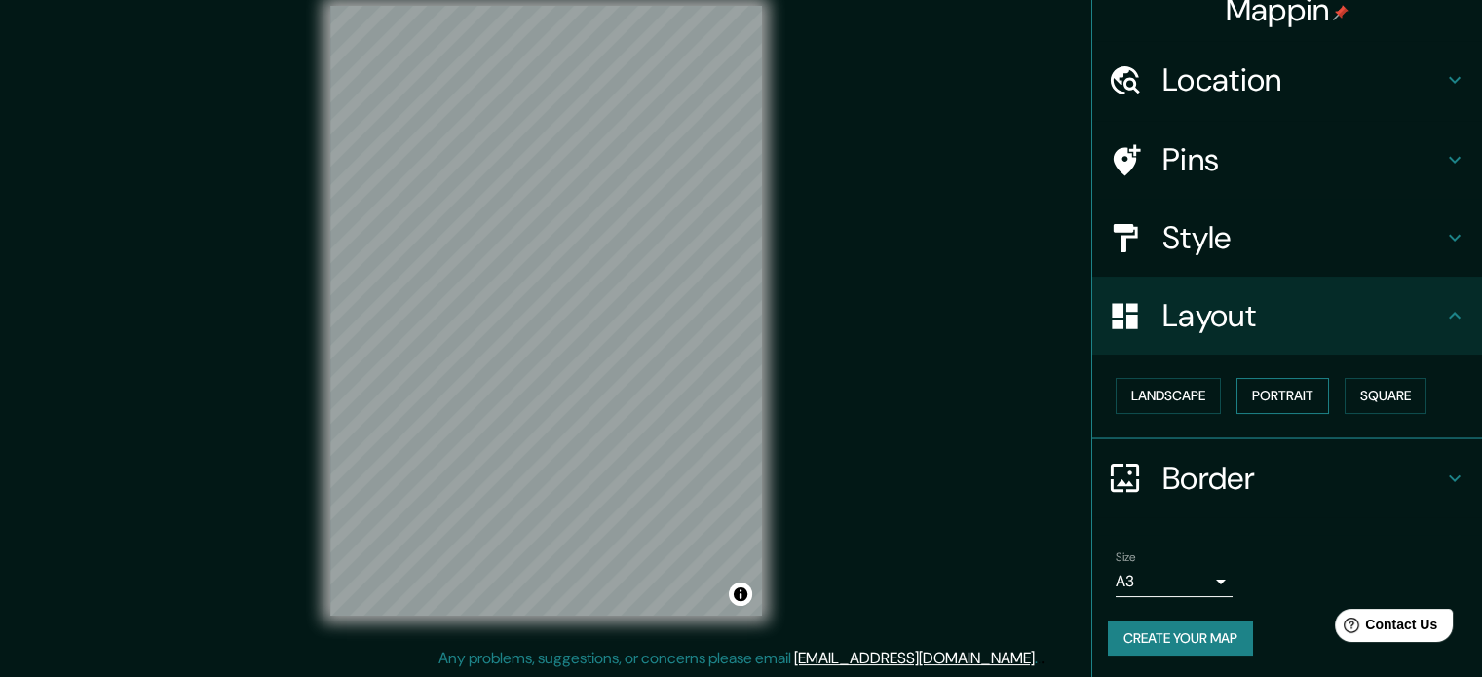
click at [1259, 390] on button "Portrait" at bounding box center [1283, 396] width 93 height 36
click at [1345, 397] on button "Square" at bounding box center [1386, 396] width 82 height 36
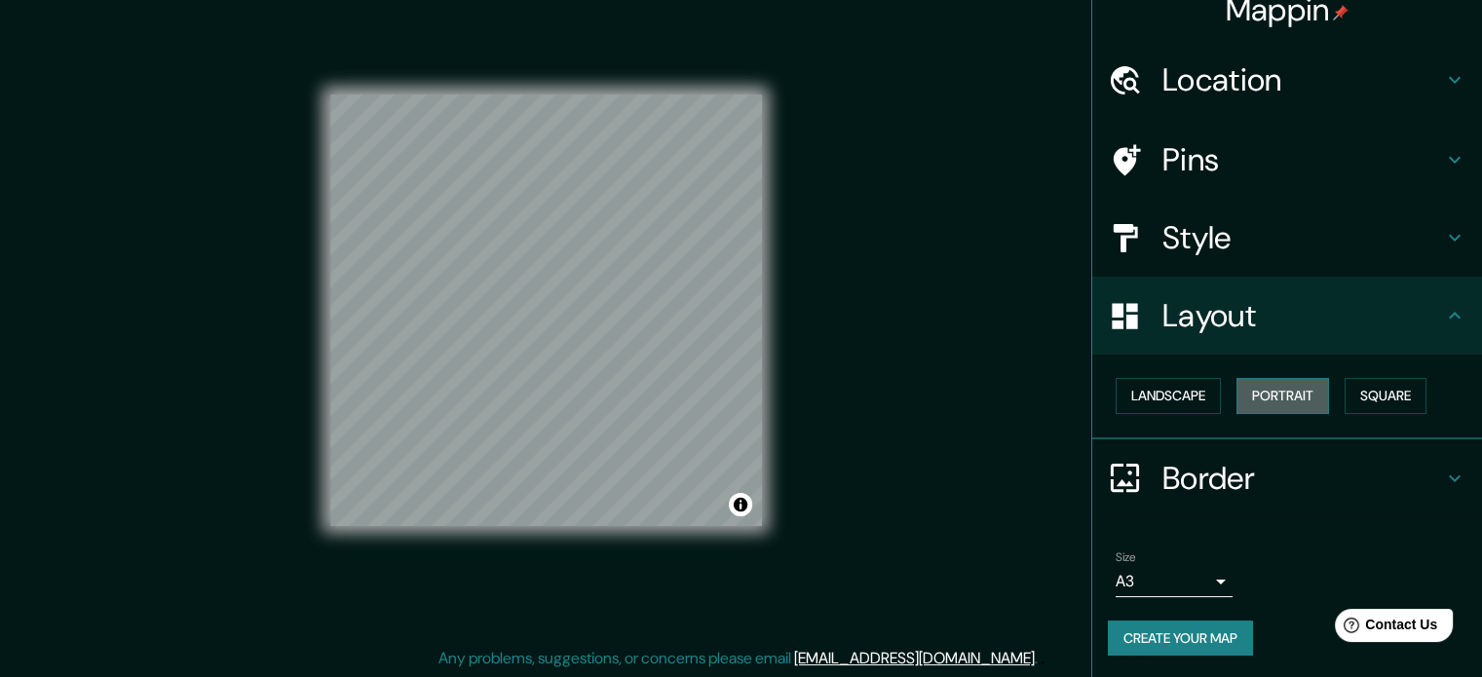
click at [1255, 397] on button "Portrait" at bounding box center [1283, 396] width 93 height 36
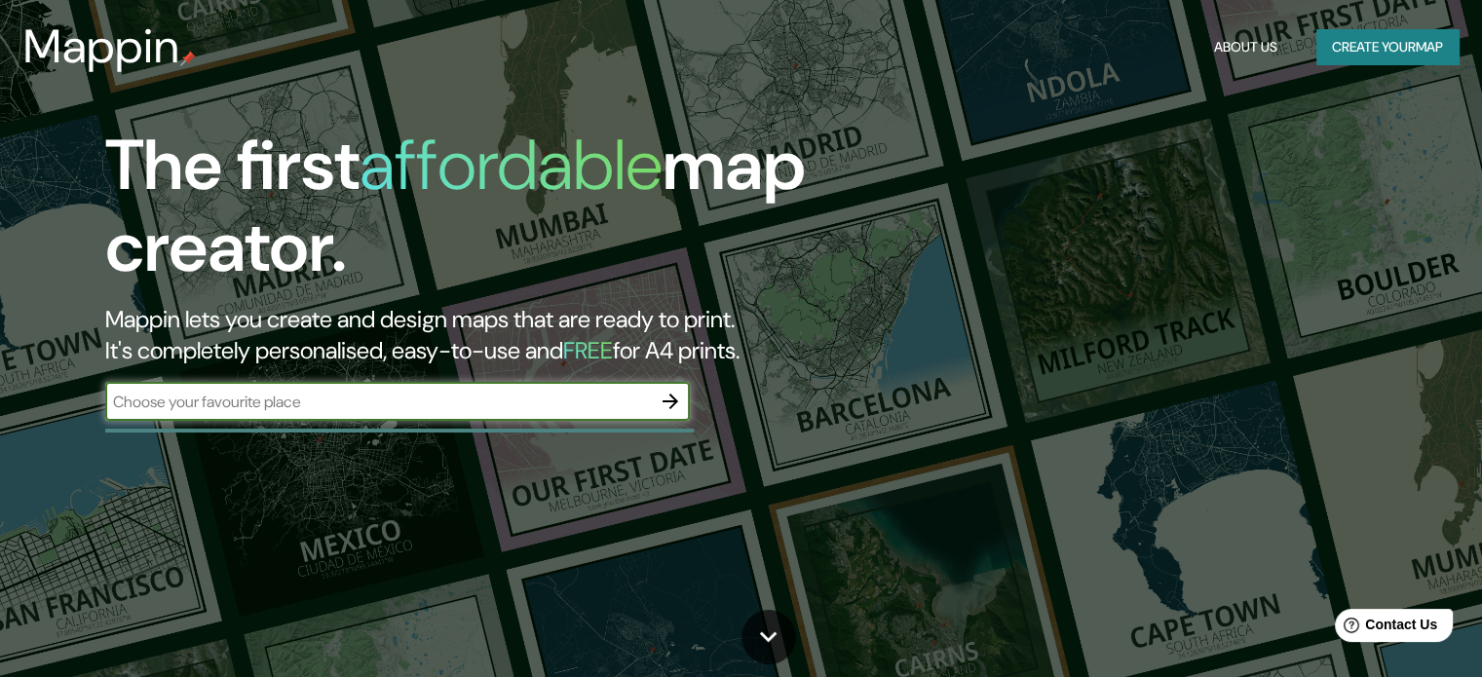
click at [630, 408] on input "text" at bounding box center [378, 402] width 546 height 22
click at [678, 401] on icon "button" at bounding box center [670, 401] width 23 height 23
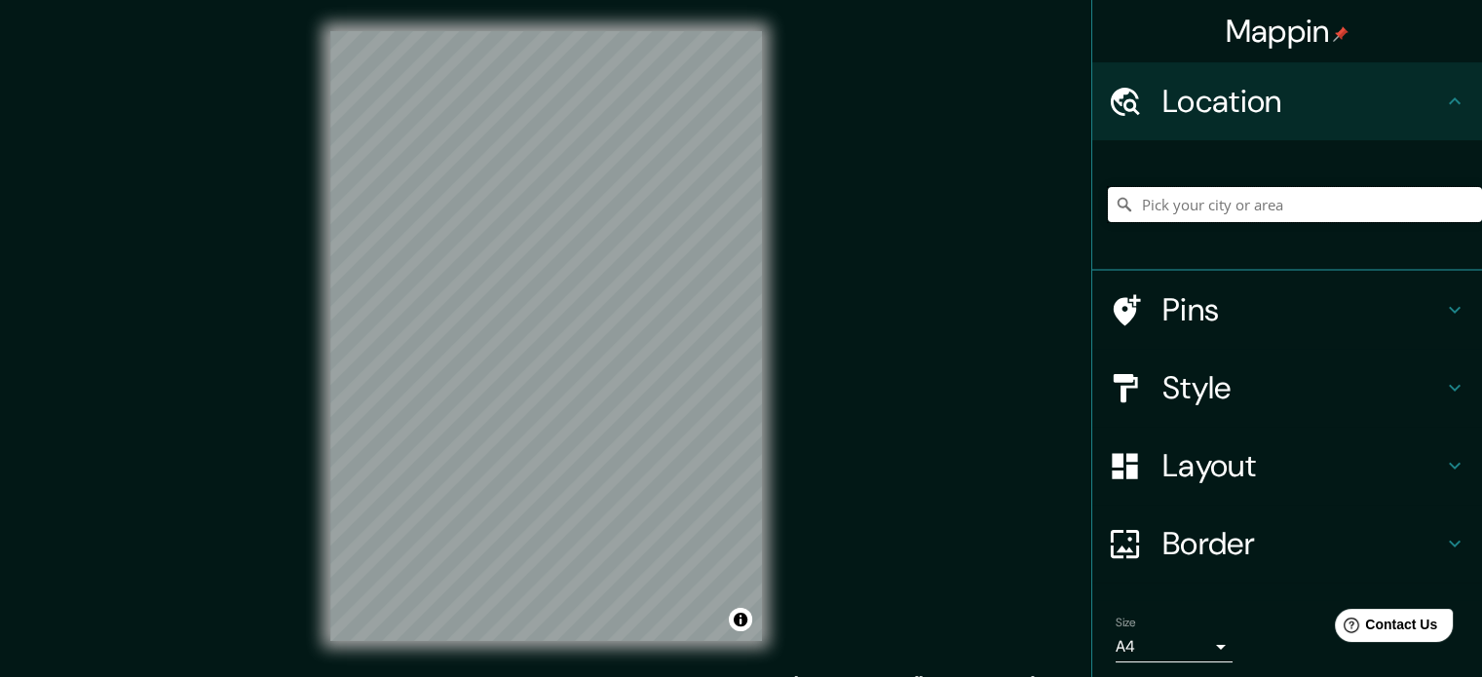
click at [1227, 198] on input "Pick your city or area" at bounding box center [1295, 204] width 374 height 35
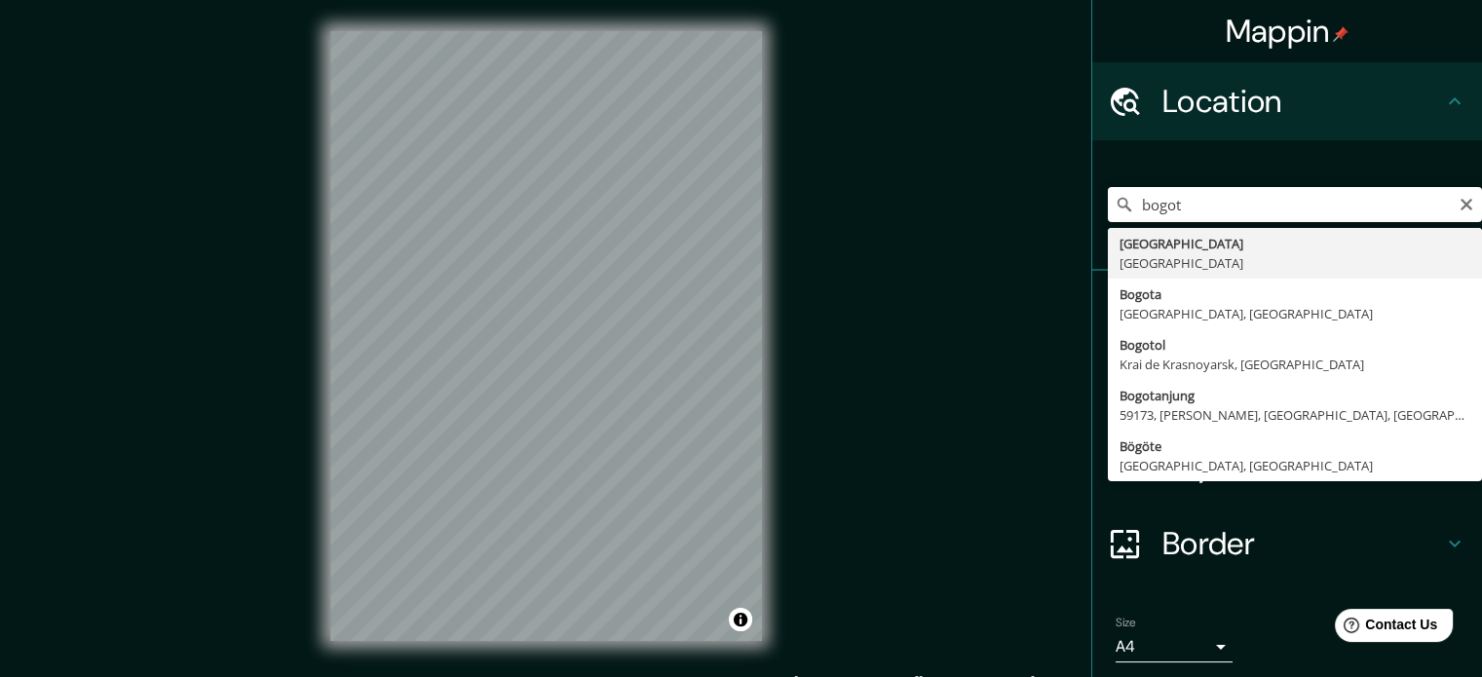
type input "[GEOGRAPHIC_DATA], [GEOGRAPHIC_DATA]"
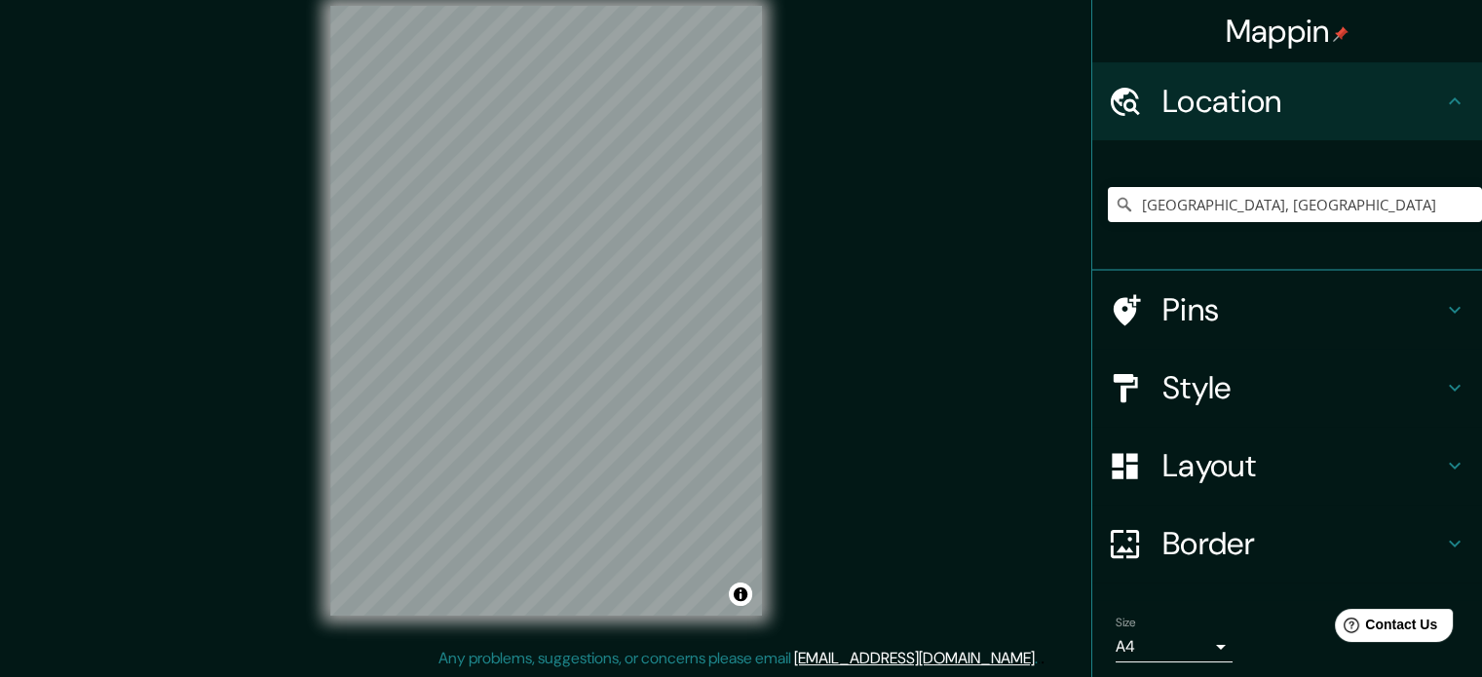
click at [1309, 516] on div "Border" at bounding box center [1287, 544] width 390 height 78
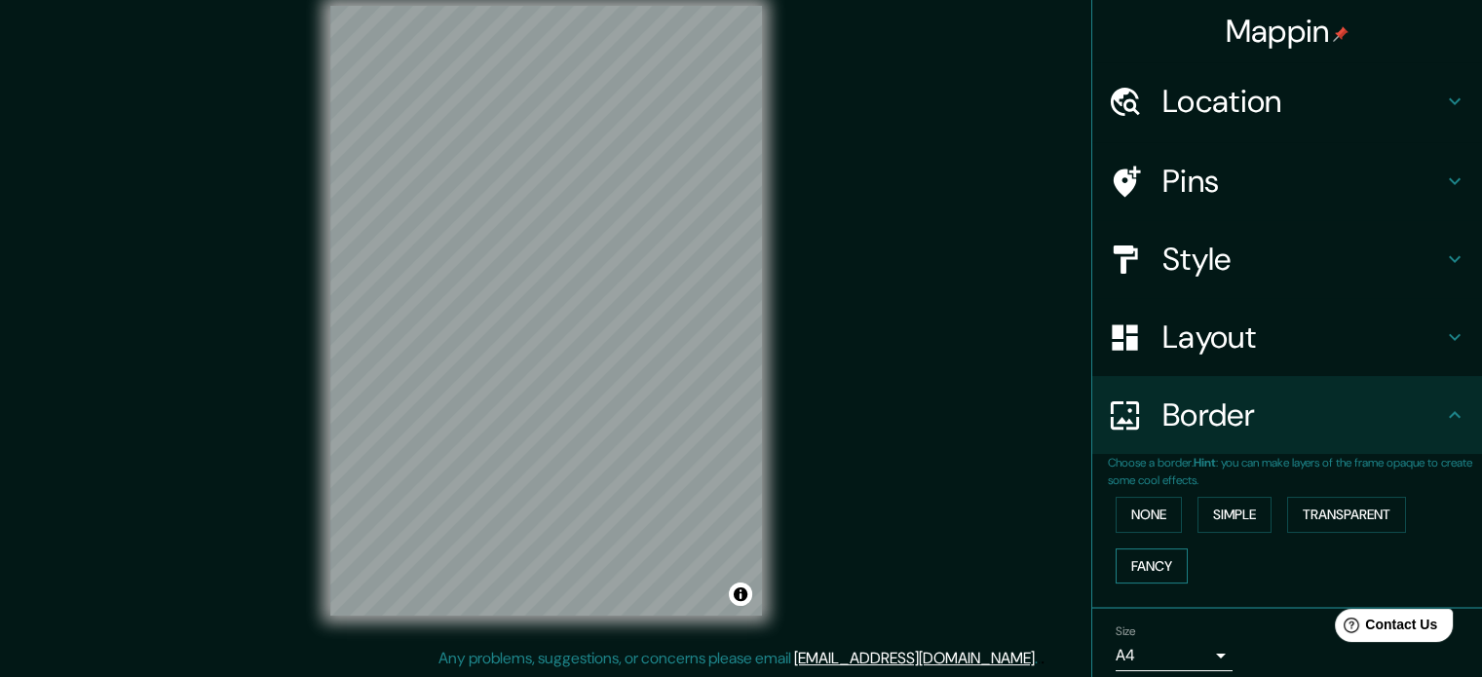
click at [1140, 558] on button "Fancy" at bounding box center [1152, 567] width 72 height 36
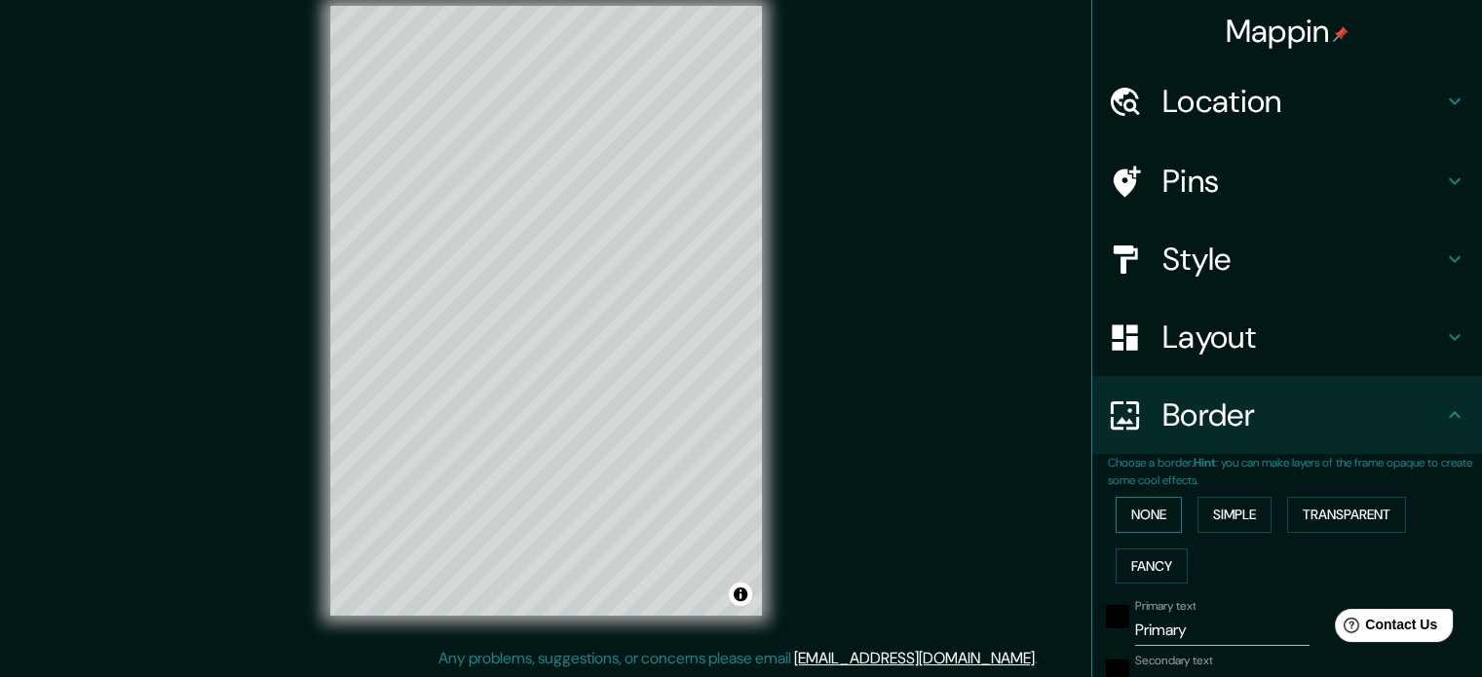
click at [1132, 523] on button "None" at bounding box center [1149, 515] width 66 height 36
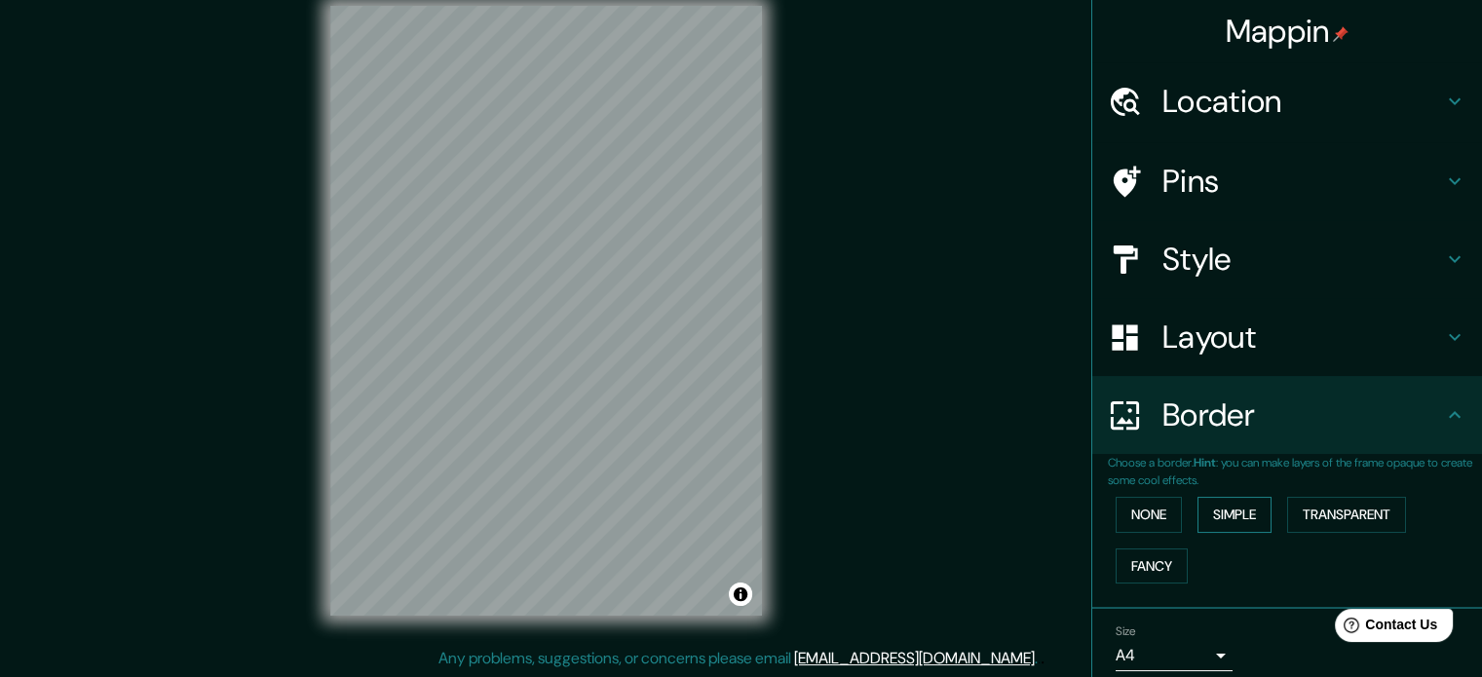
click at [1204, 516] on button "Simple" at bounding box center [1235, 515] width 74 height 36
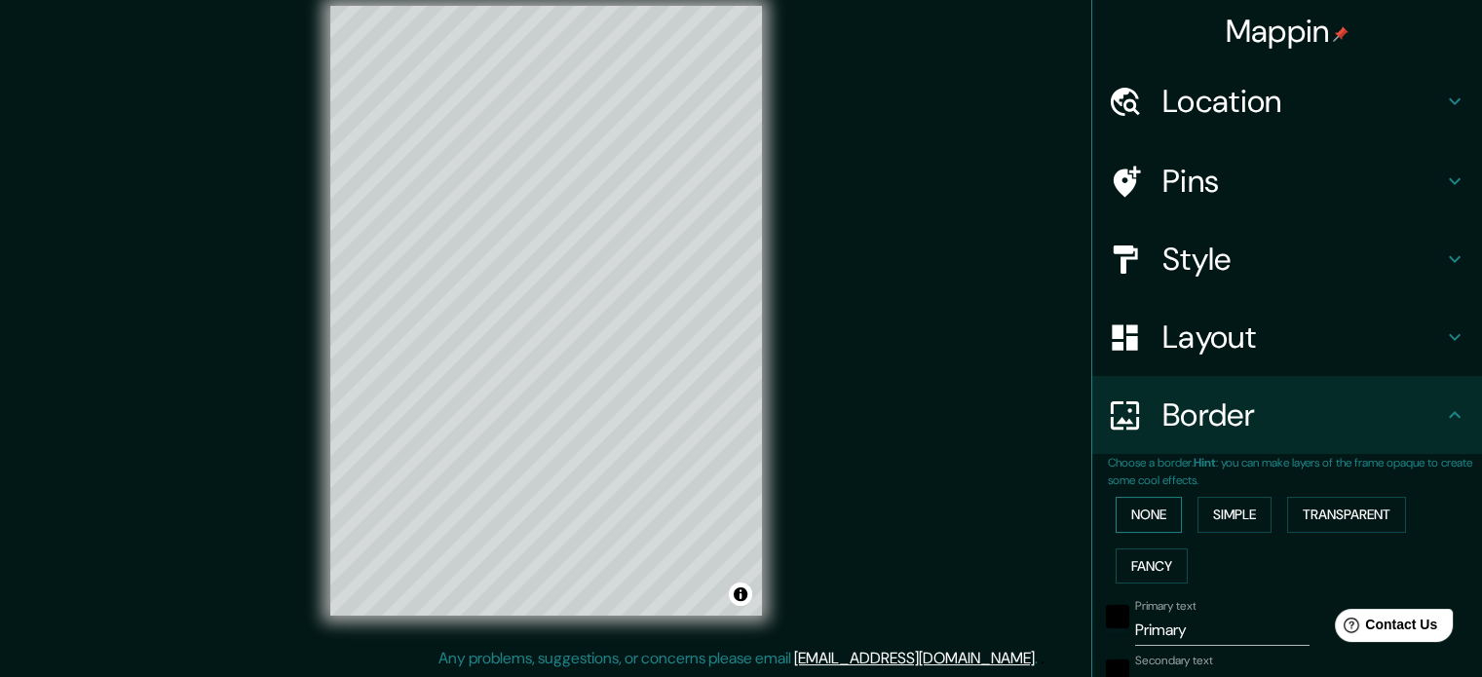
click at [1145, 515] on button "None" at bounding box center [1149, 515] width 66 height 36
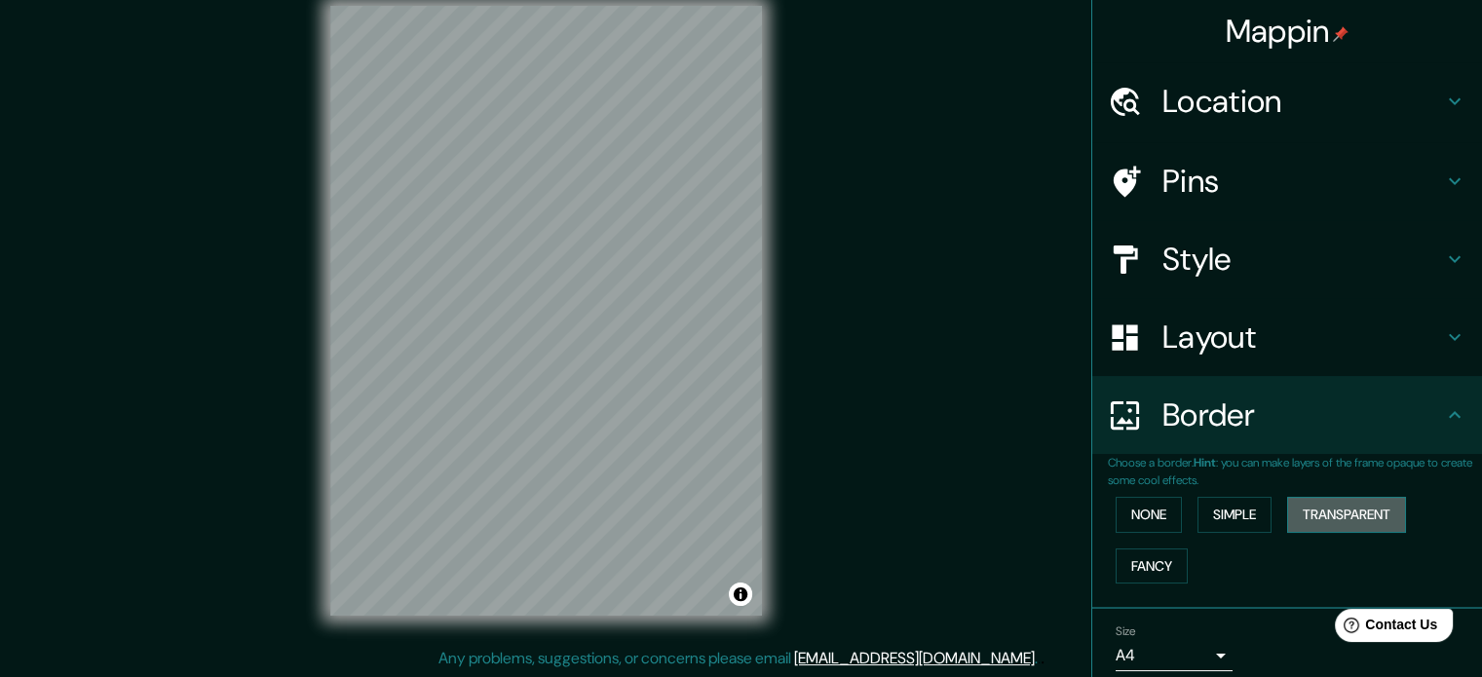
click at [1336, 506] on button "Transparent" at bounding box center [1346, 515] width 119 height 36
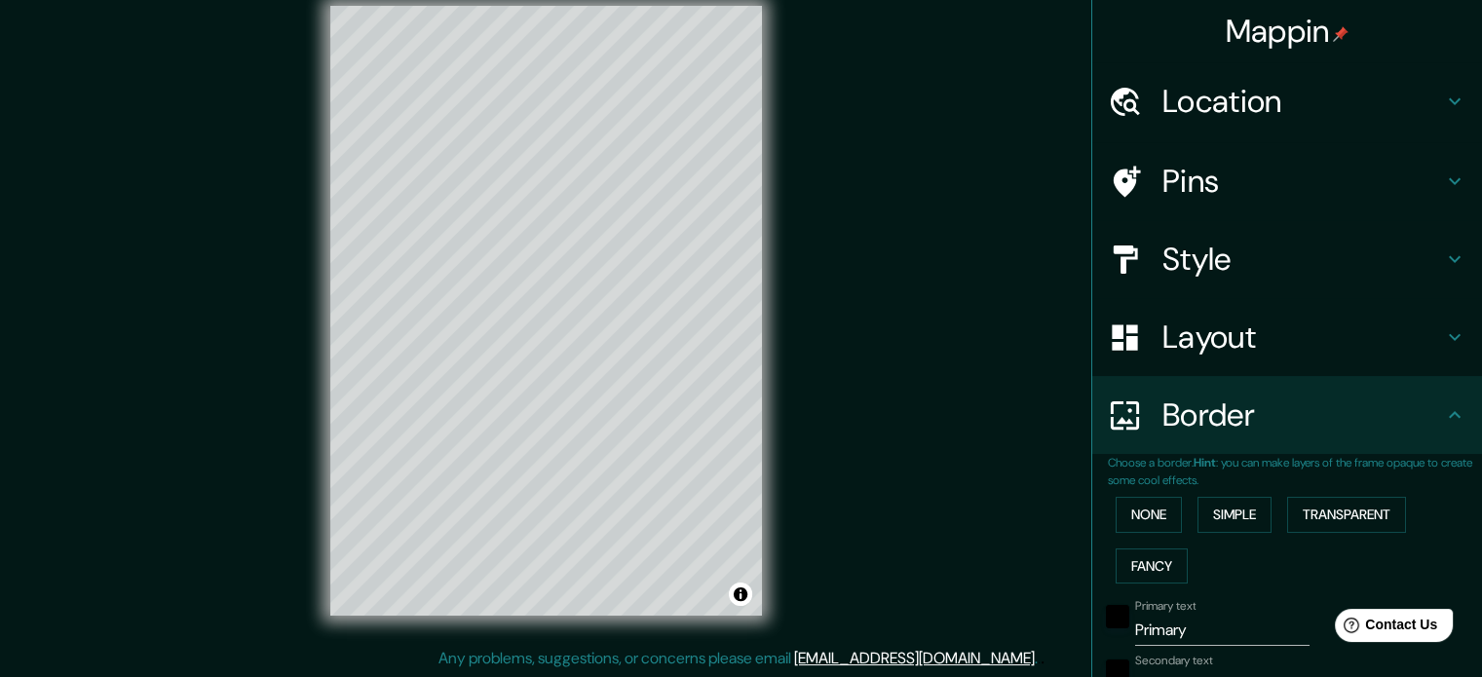
click at [1264, 511] on div "None Simple Transparent Fancy" at bounding box center [1295, 540] width 374 height 102
click at [1236, 515] on button "Simple" at bounding box center [1235, 515] width 74 height 36
click at [1316, 340] on h4 "Layout" at bounding box center [1303, 337] width 281 height 39
type input "177"
type input "35"
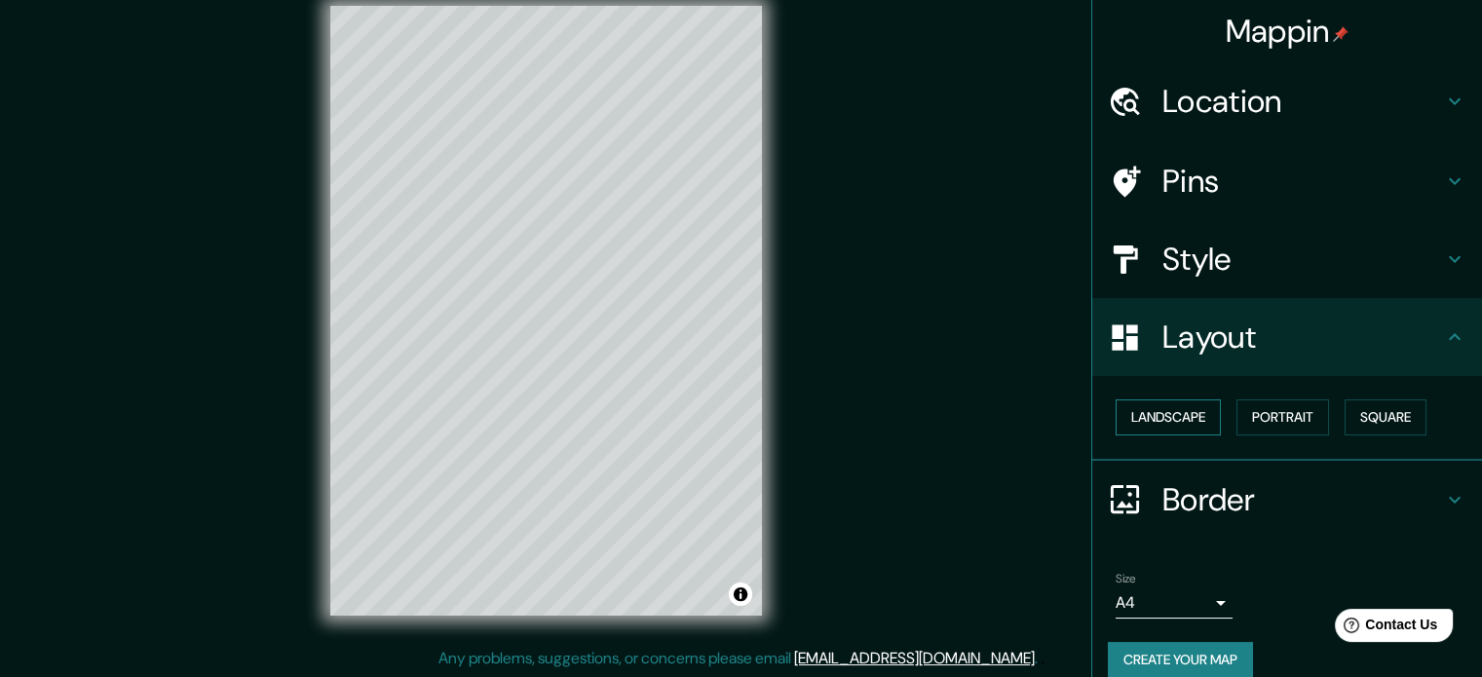
click at [1189, 419] on button "Landscape" at bounding box center [1168, 418] width 105 height 36
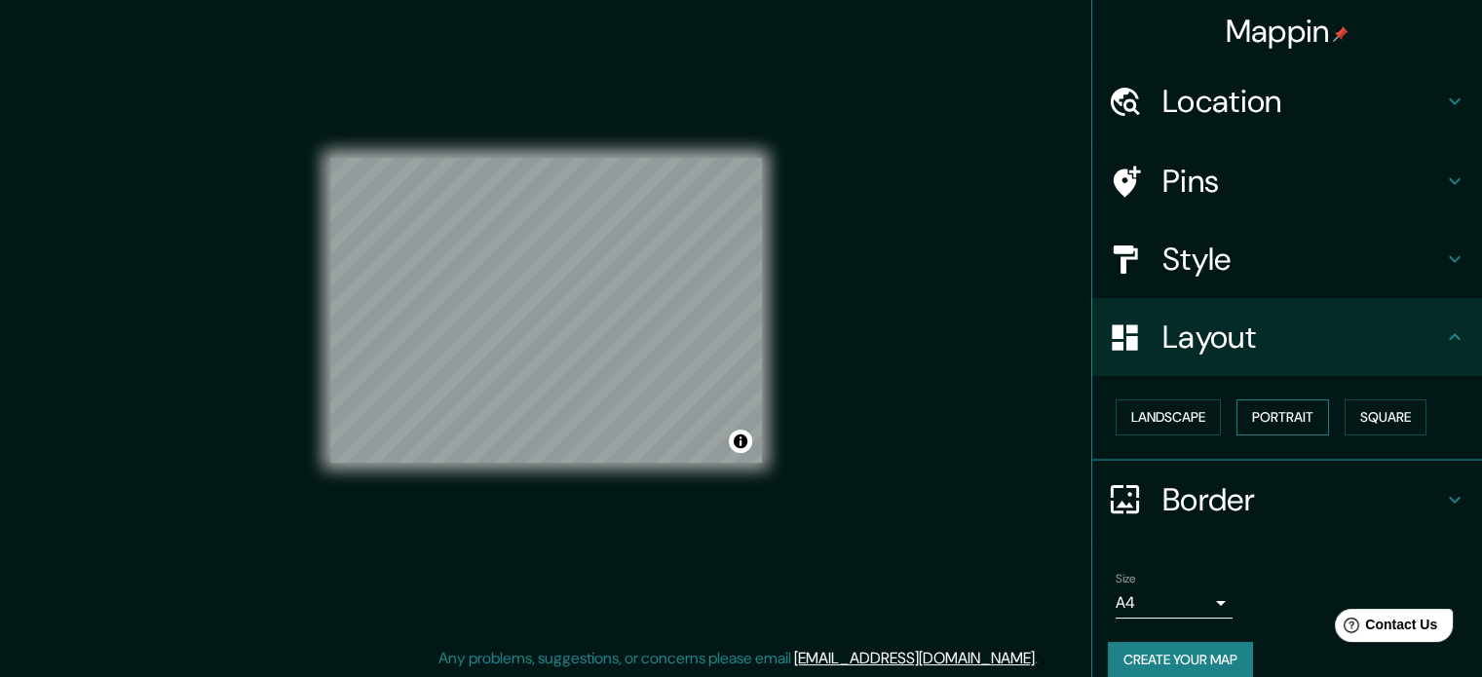
click at [1266, 422] on button "Portrait" at bounding box center [1283, 418] width 93 height 36
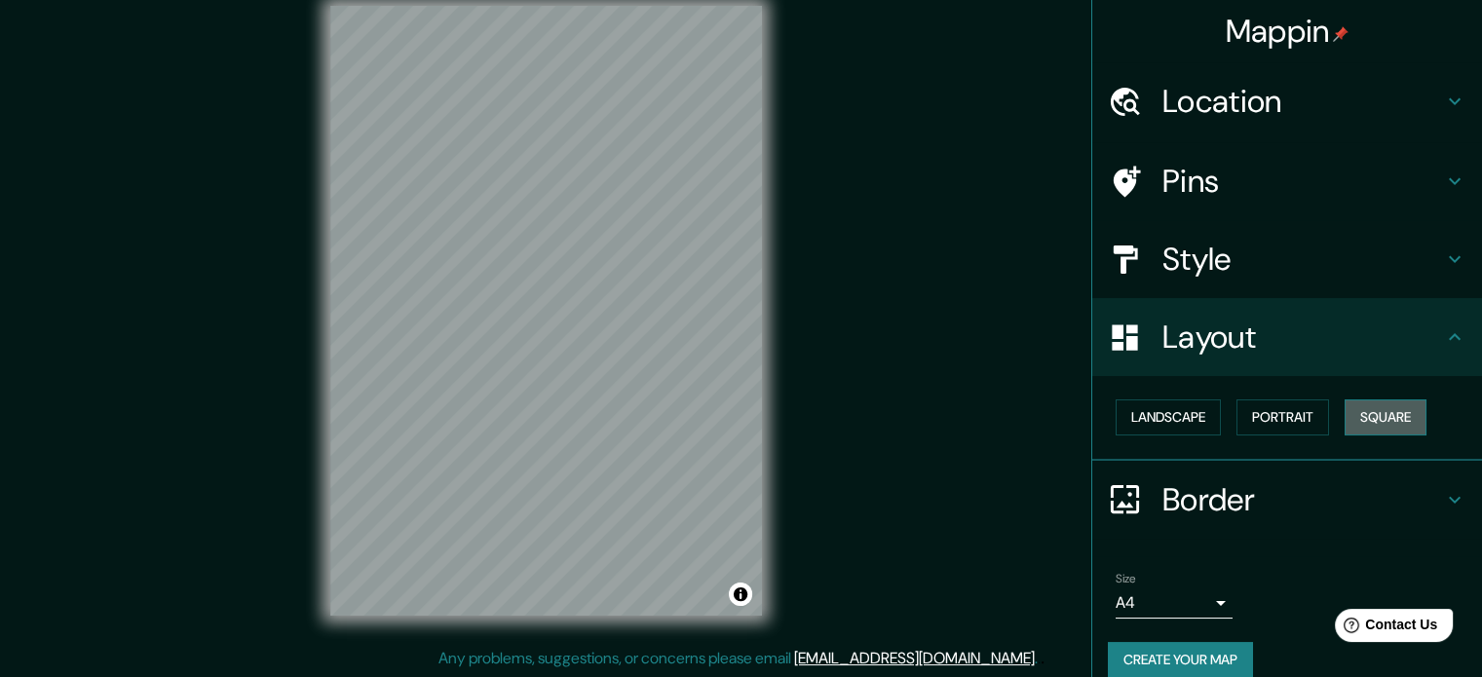
click at [1356, 416] on button "Square" at bounding box center [1386, 418] width 82 height 36
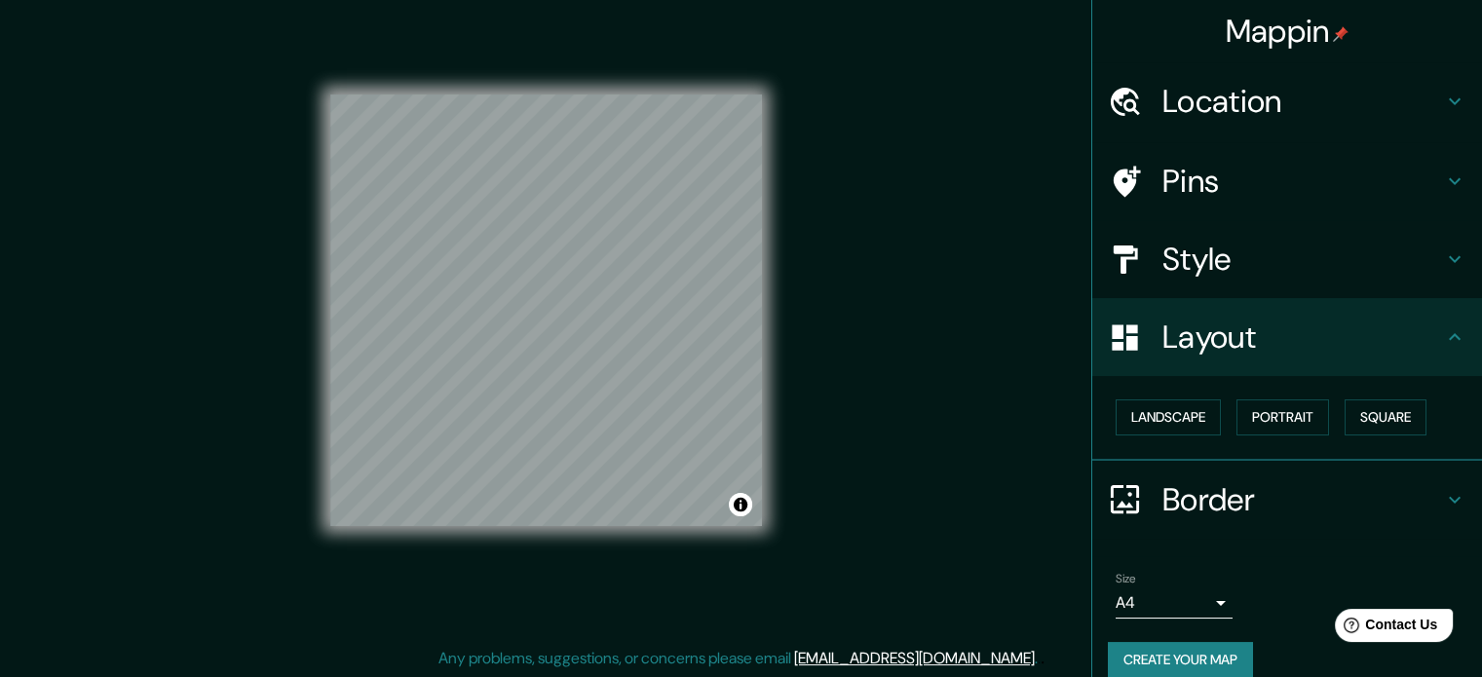
click at [1282, 194] on h4 "Pins" at bounding box center [1303, 181] width 281 height 39
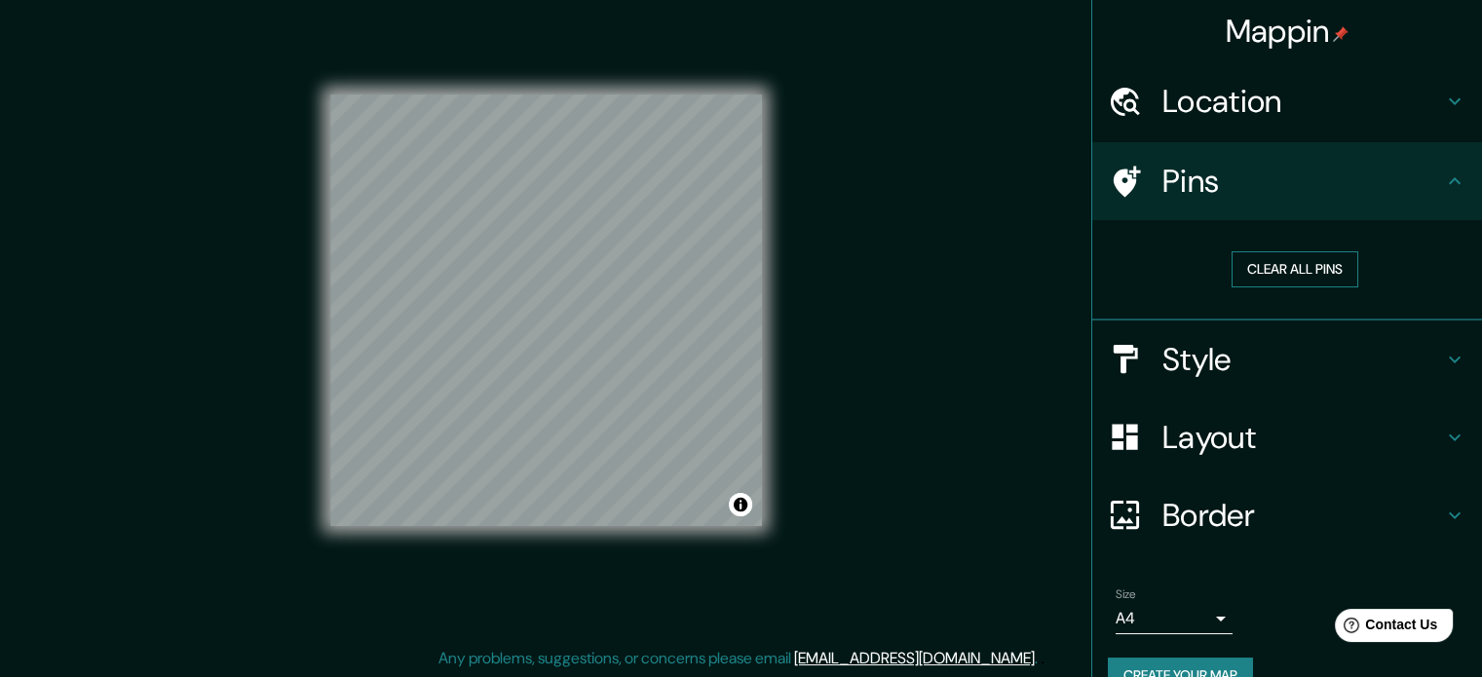
click at [1274, 267] on button "Clear all pins" at bounding box center [1295, 269] width 127 height 36
